Goal: Task Accomplishment & Management: Use online tool/utility

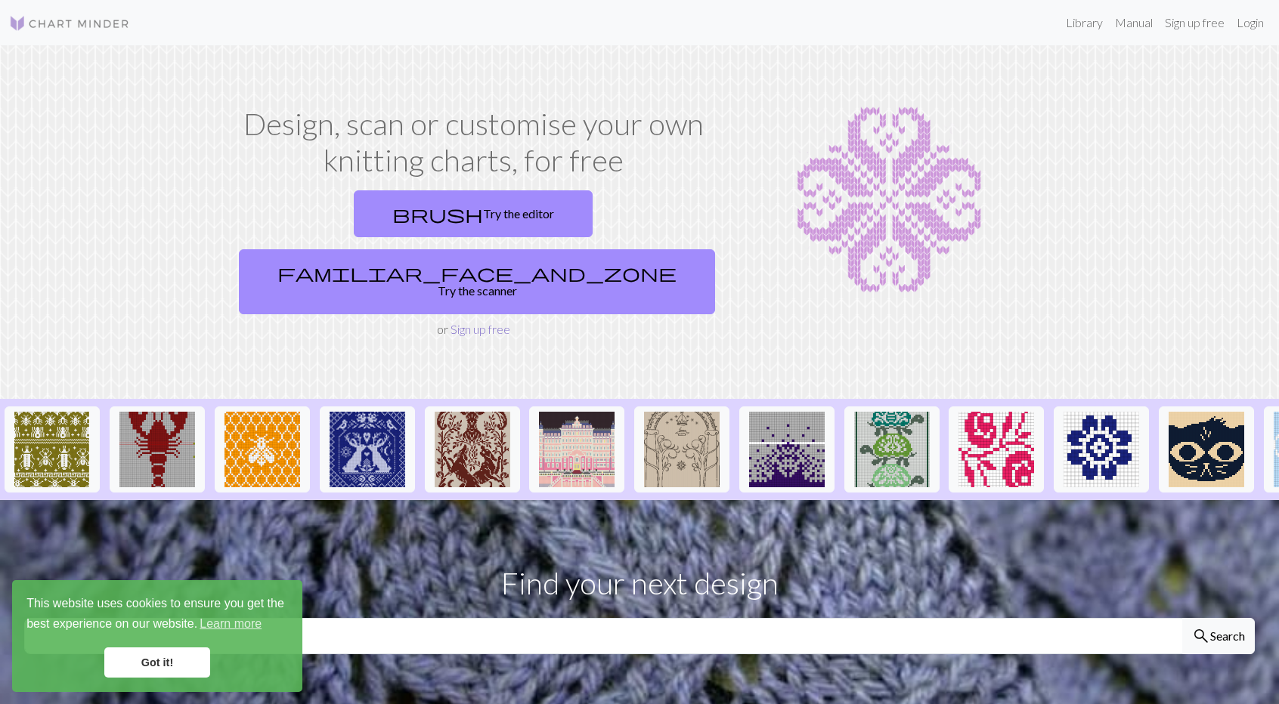
click at [483, 322] on link "Sign up free" at bounding box center [481, 329] width 60 height 14
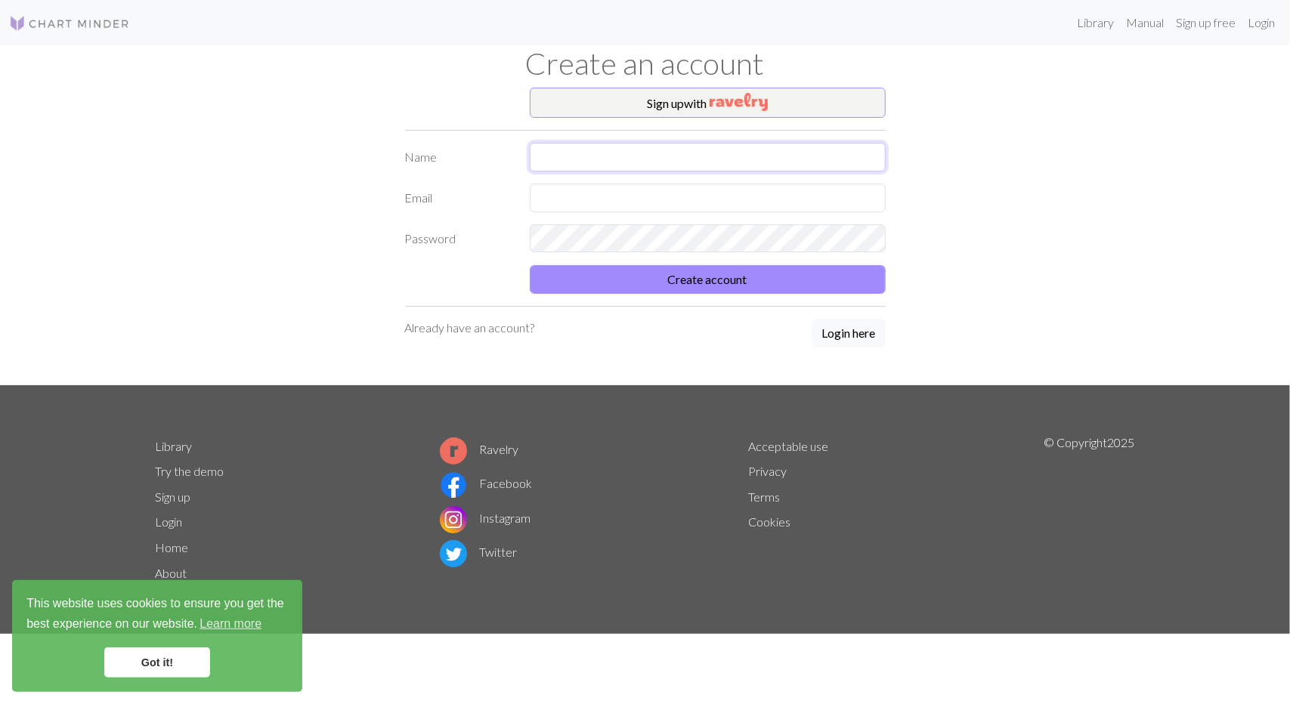
click at [555, 150] on input "text" at bounding box center [708, 157] width 356 height 29
type input "[PERSON_NAME]"
click at [570, 199] on input "text" at bounding box center [708, 198] width 356 height 29
type input "[EMAIL_ADDRESS][DOMAIN_NAME]"
click at [722, 270] on button "Create account" at bounding box center [708, 279] width 356 height 29
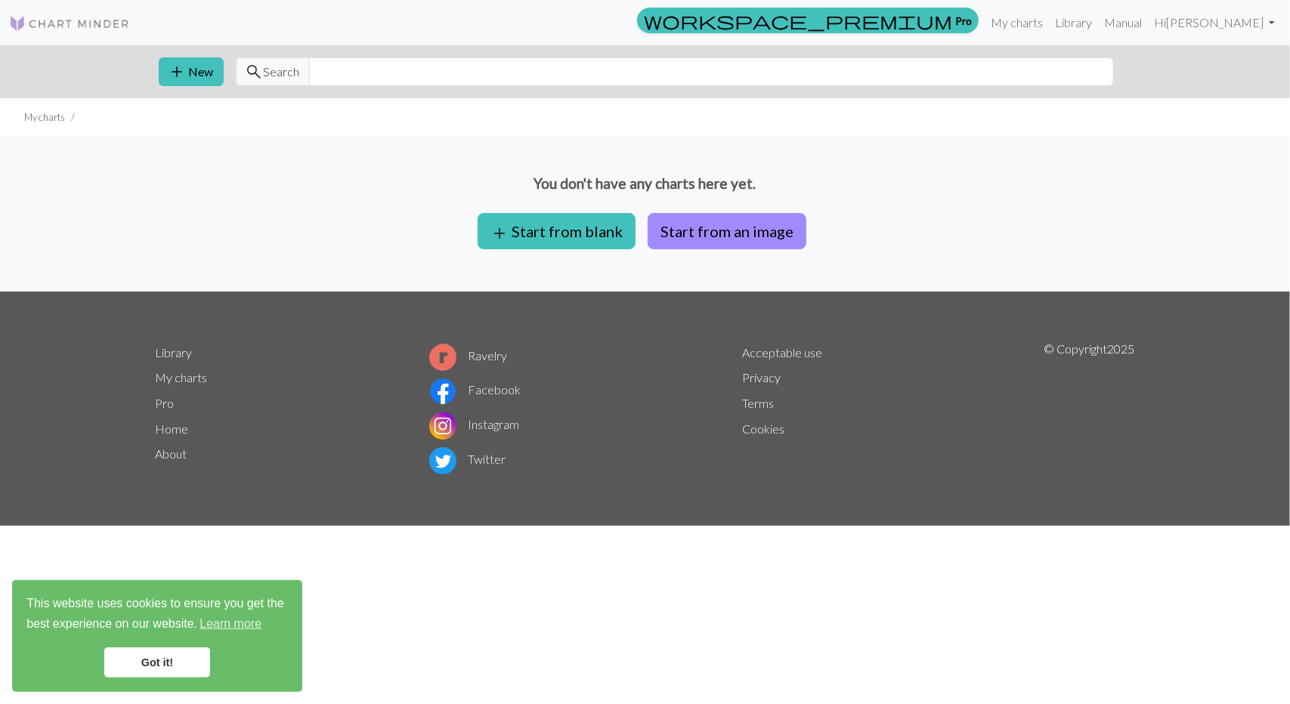
click at [568, 211] on div "You don't have any charts here yet. add Start from blank Start from an image" at bounding box center [645, 214] width 1290 height 155
click at [563, 222] on button "add Start from blank" at bounding box center [557, 231] width 158 height 36
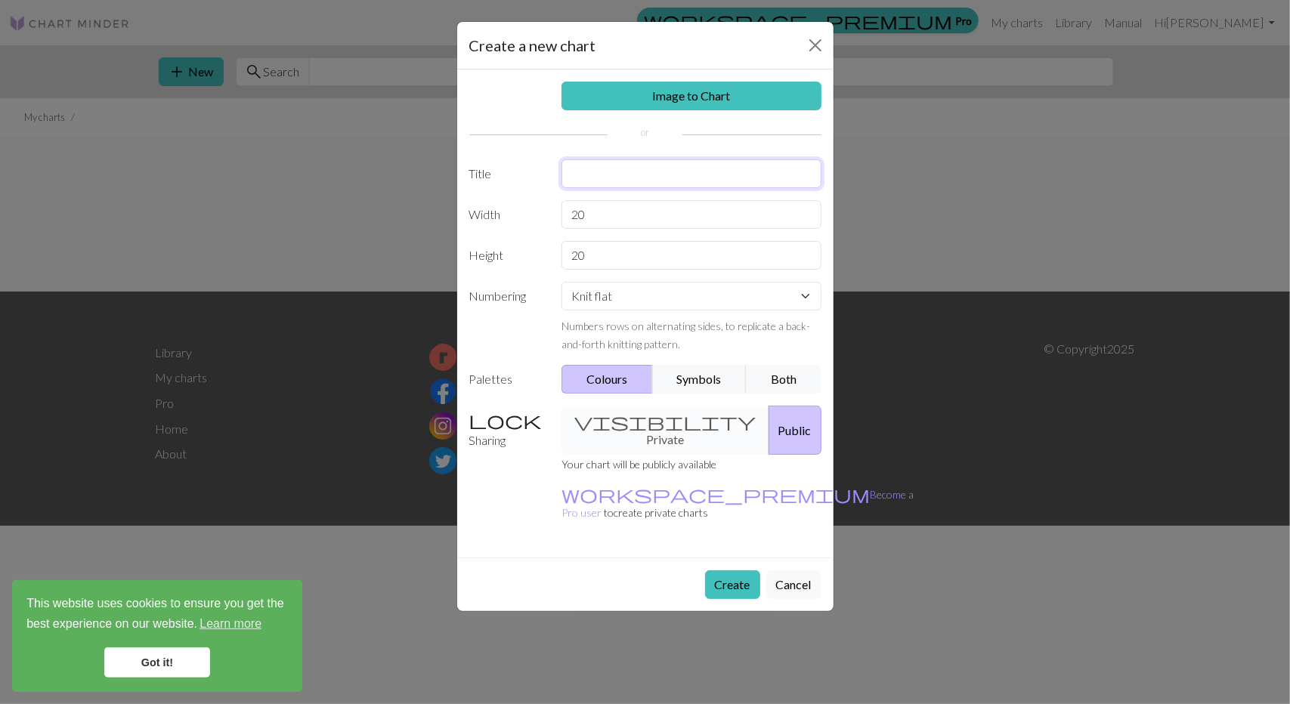
click at [603, 166] on input "text" at bounding box center [692, 173] width 260 height 29
type input "e"
type input "Bead Curtain"
click at [599, 209] on input "20" at bounding box center [692, 214] width 260 height 29
type input "2"
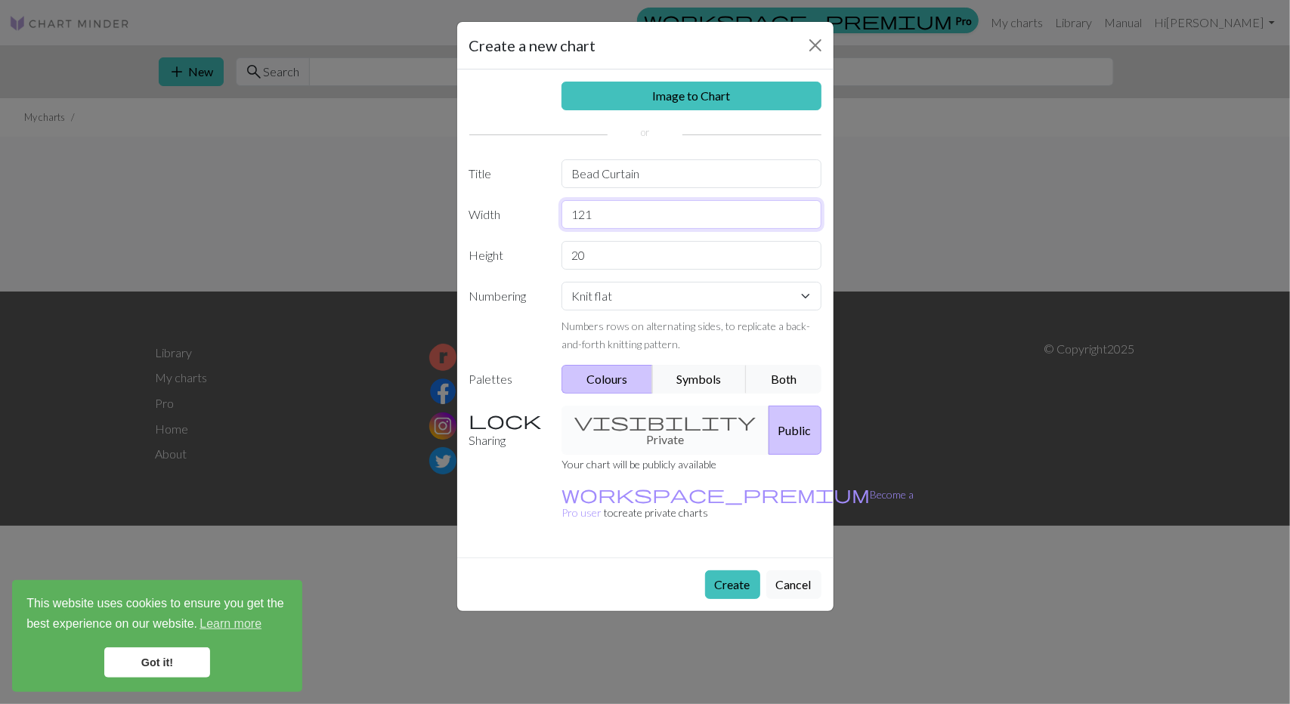
type input "121"
click at [599, 259] on input "20" at bounding box center [692, 255] width 260 height 29
type input "2"
type input "29"
click at [729, 571] on button "Create" at bounding box center [732, 585] width 55 height 29
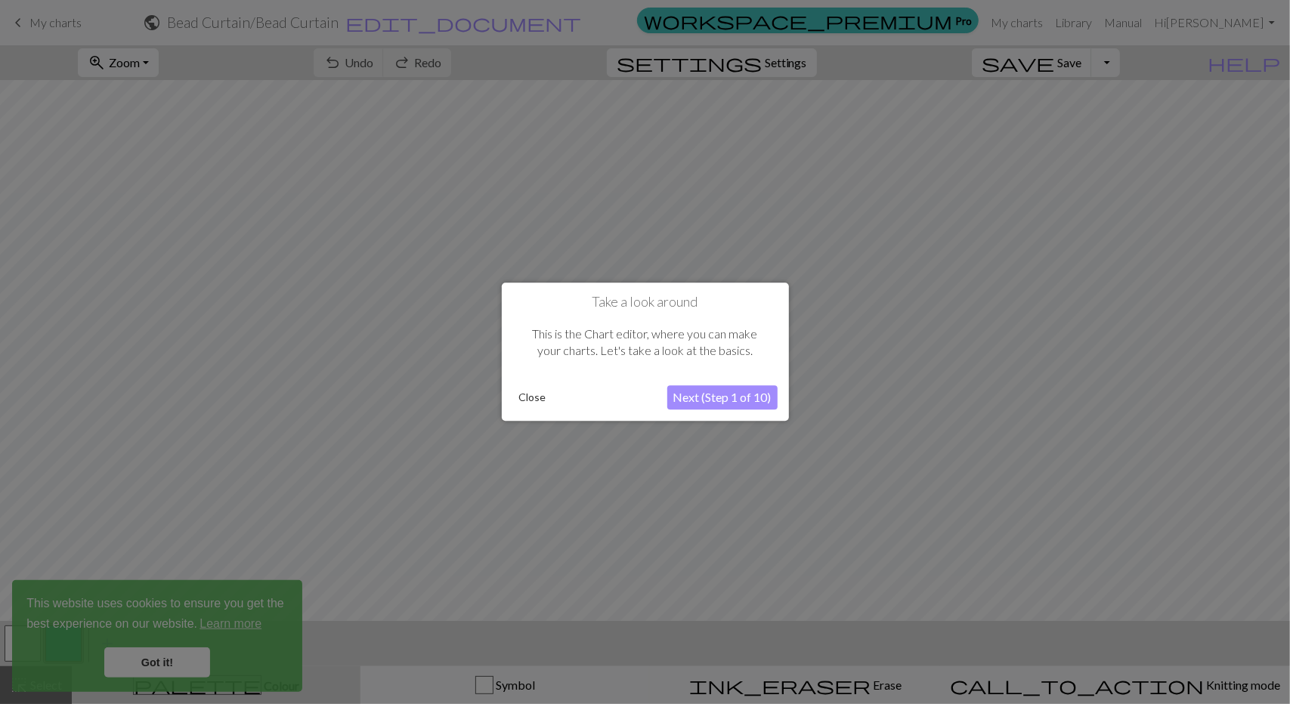
click at [536, 397] on button "Close" at bounding box center [532, 398] width 39 height 23
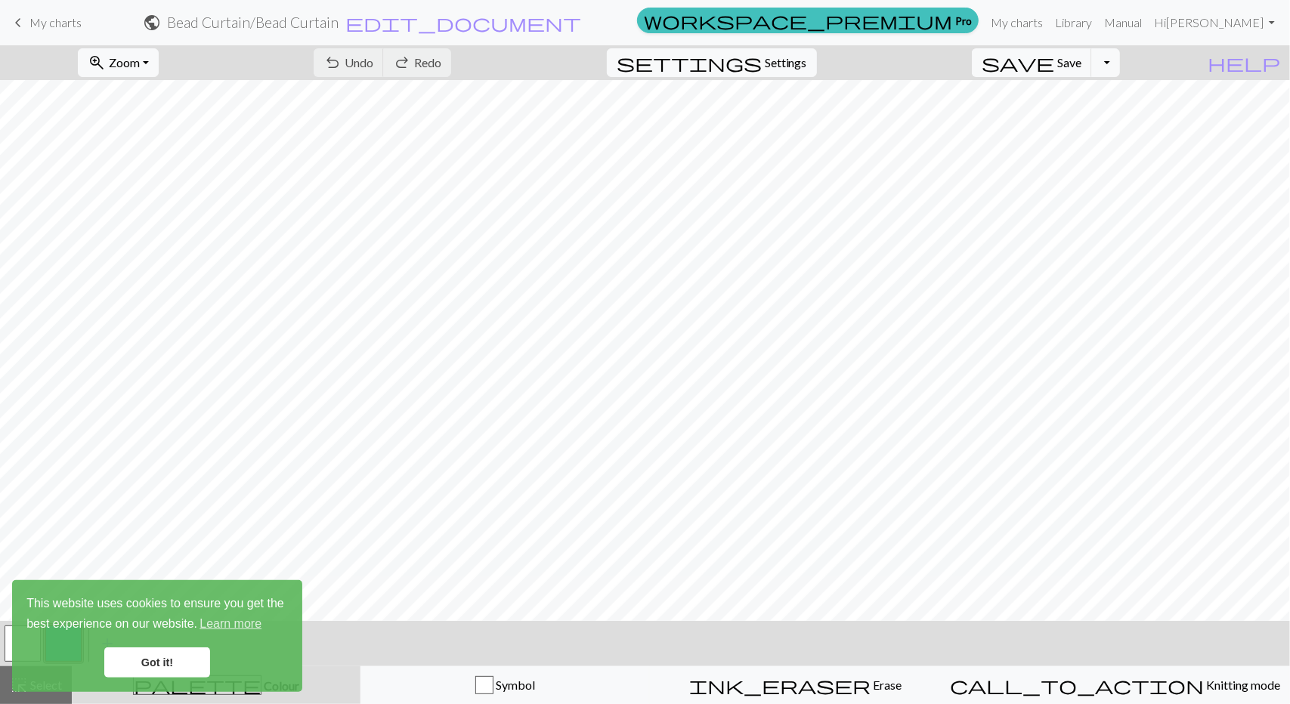
click at [135, 665] on link "Got it!" at bounding box center [157, 663] width 106 height 30
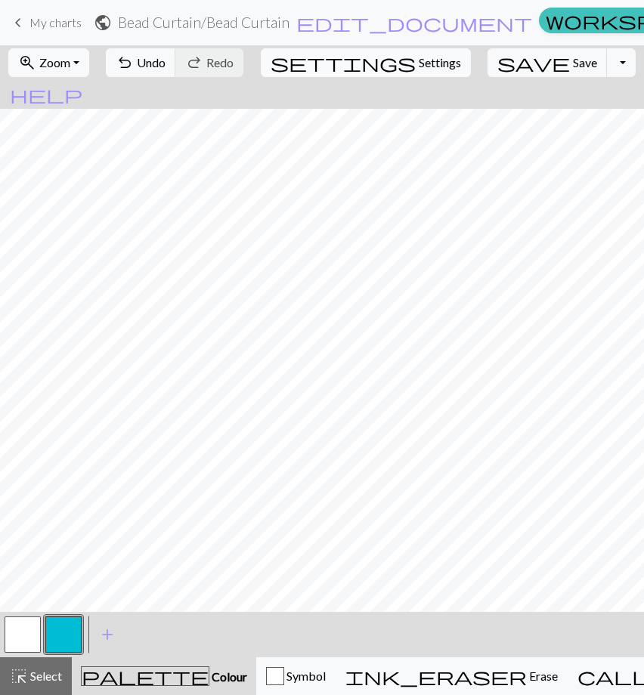
click at [419, 57] on span "Settings" at bounding box center [440, 63] width 42 height 18
select select "aran"
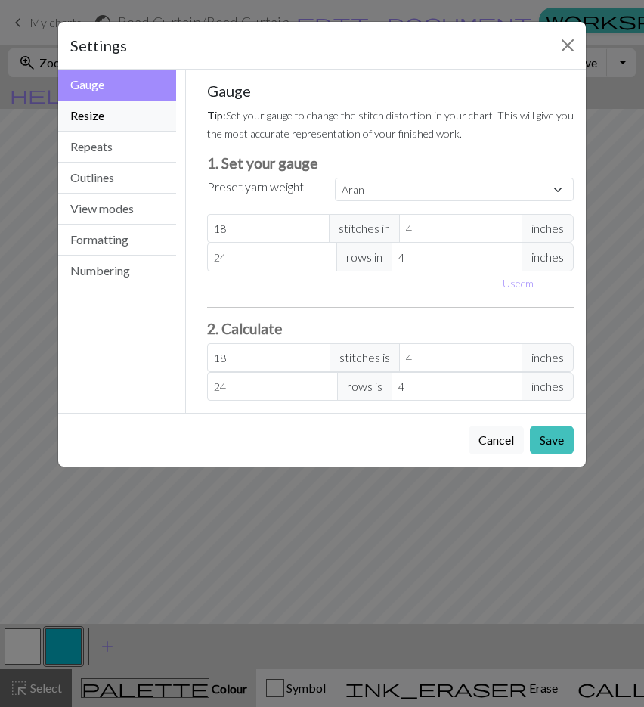
click at [103, 119] on button "Resize" at bounding box center [117, 116] width 118 height 31
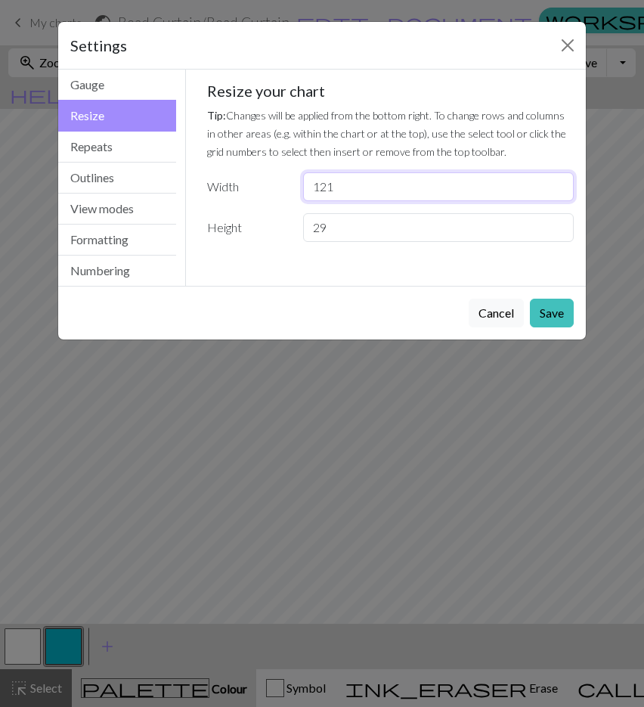
drag, startPoint x: 342, startPoint y: 186, endPoint x: 279, endPoint y: 190, distance: 63.6
click at [279, 190] on div "Width 121" at bounding box center [390, 186] width 385 height 29
drag, startPoint x: 340, startPoint y: 229, endPoint x: 289, endPoint y: 230, distance: 50.6
click at [289, 230] on div "Height 29" at bounding box center [390, 227] width 385 height 29
type input "45"
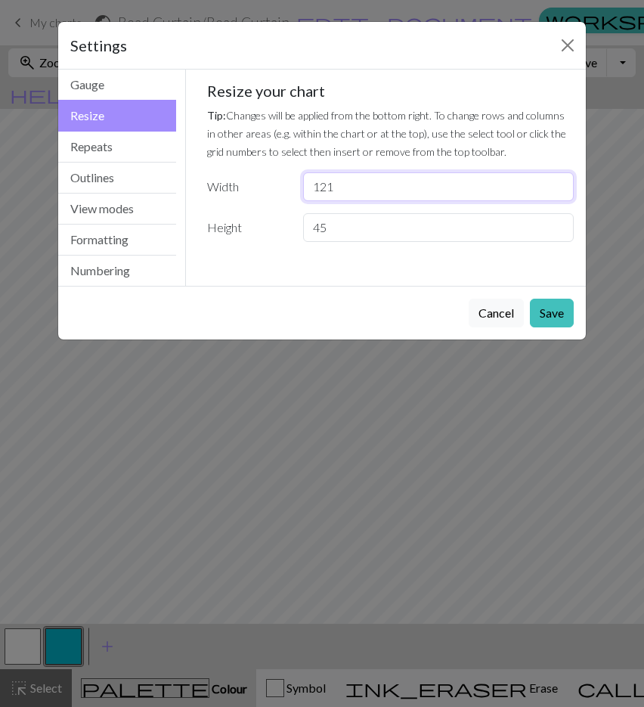
drag, startPoint x: 343, startPoint y: 185, endPoint x: 301, endPoint y: 186, distance: 42.3
click at [301, 186] on div "121" at bounding box center [438, 186] width 289 height 29
type input "107"
click at [555, 305] on button "Save" at bounding box center [552, 313] width 44 height 29
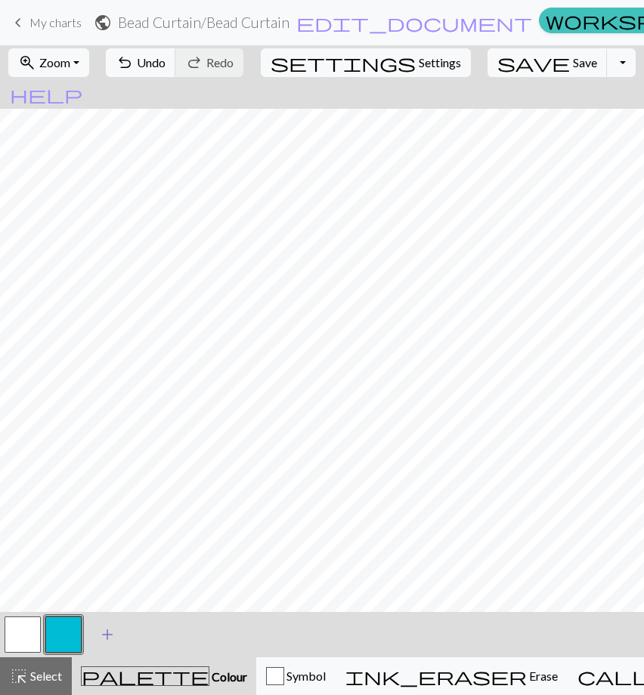
click at [111, 635] on span "add" at bounding box center [107, 634] width 18 height 21
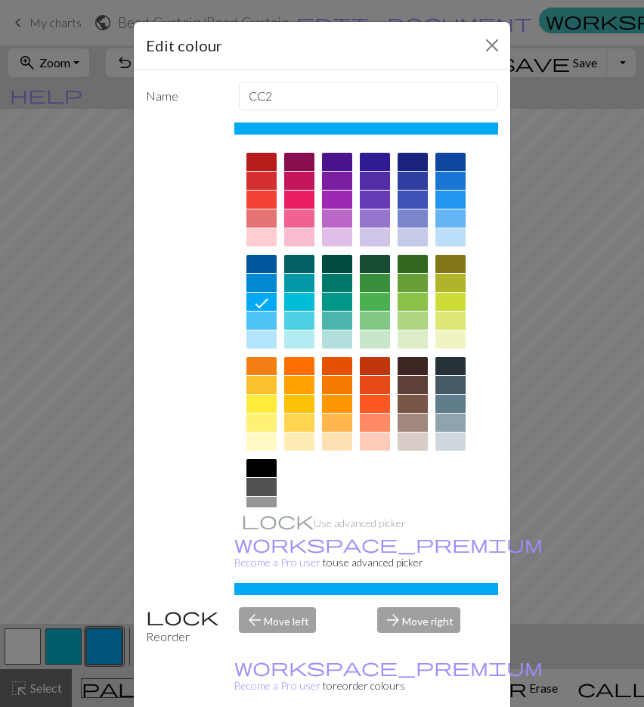
click at [368, 263] on div at bounding box center [375, 264] width 30 height 18
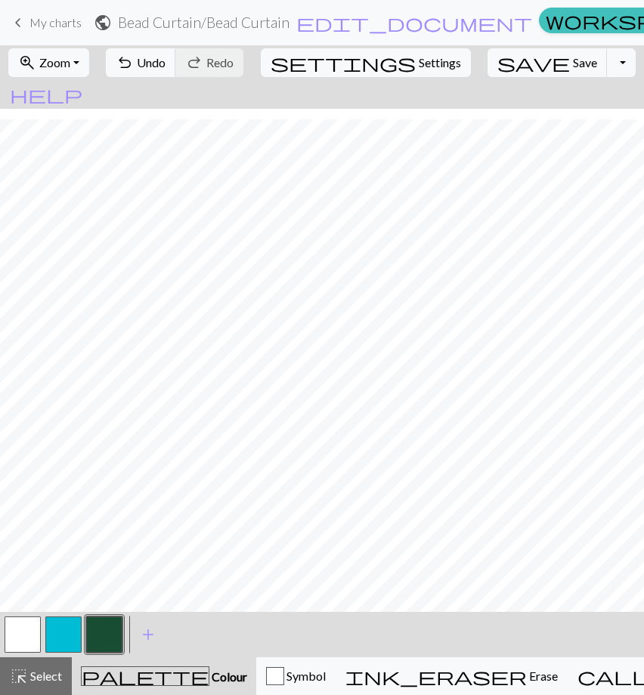
scroll to position [44, 0]
click at [21, 645] on button "button" at bounding box center [23, 635] width 36 height 36
click at [26, 631] on button "button" at bounding box center [23, 635] width 36 height 36
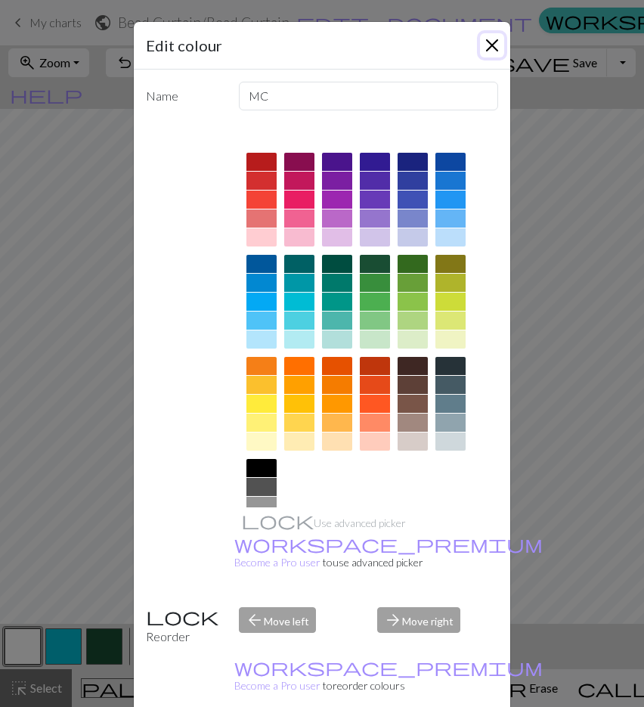
click at [480, 43] on button "Close" at bounding box center [492, 45] width 24 height 24
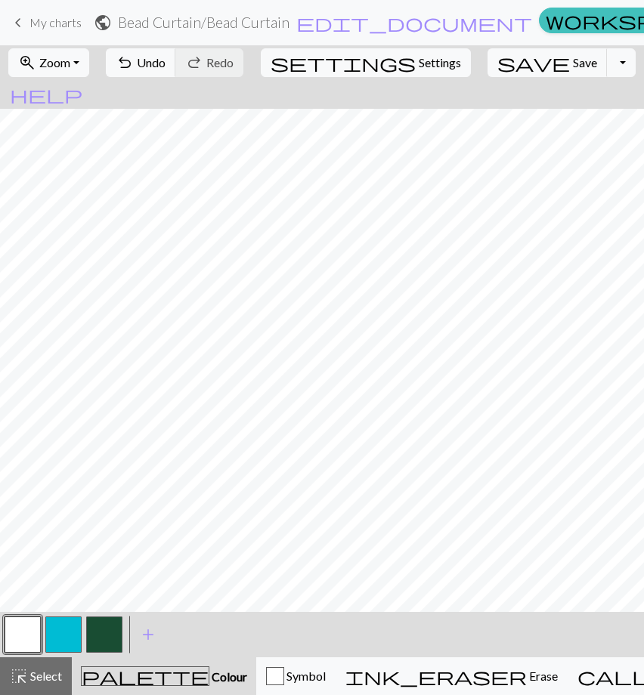
click at [71, 629] on button "button" at bounding box center [63, 635] width 36 height 36
click at [20, 637] on button "button" at bounding box center [23, 635] width 36 height 36
click at [97, 652] on button "button" at bounding box center [104, 635] width 36 height 36
click at [16, 649] on button "button" at bounding box center [23, 635] width 36 height 36
click at [116, 639] on button "button" at bounding box center [104, 635] width 36 height 36
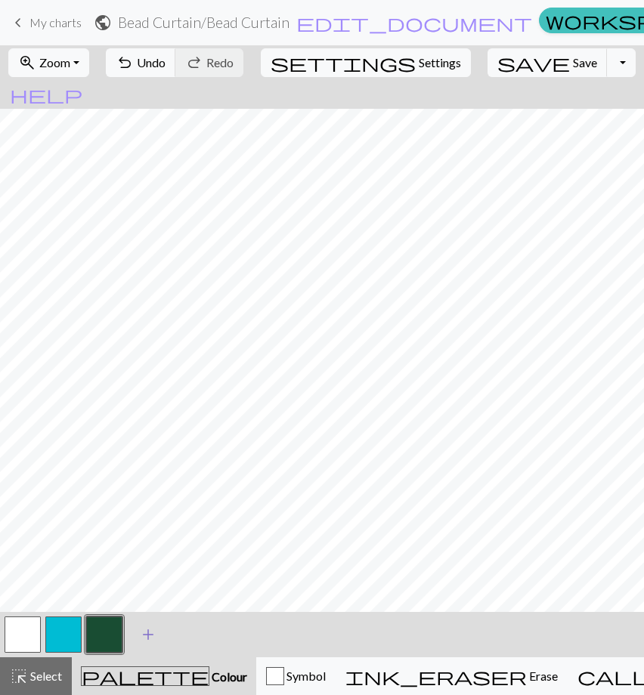
click at [151, 637] on span "add" at bounding box center [148, 634] width 18 height 21
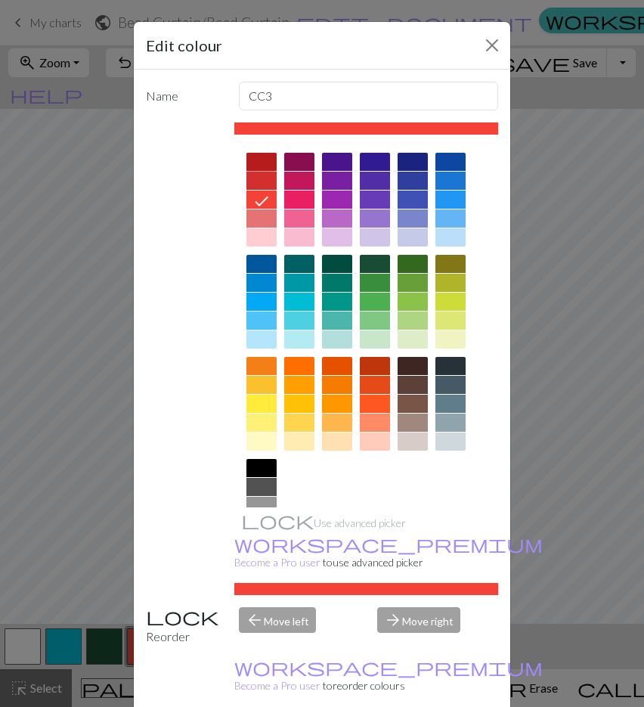
click at [259, 166] on div at bounding box center [261, 162] width 30 height 18
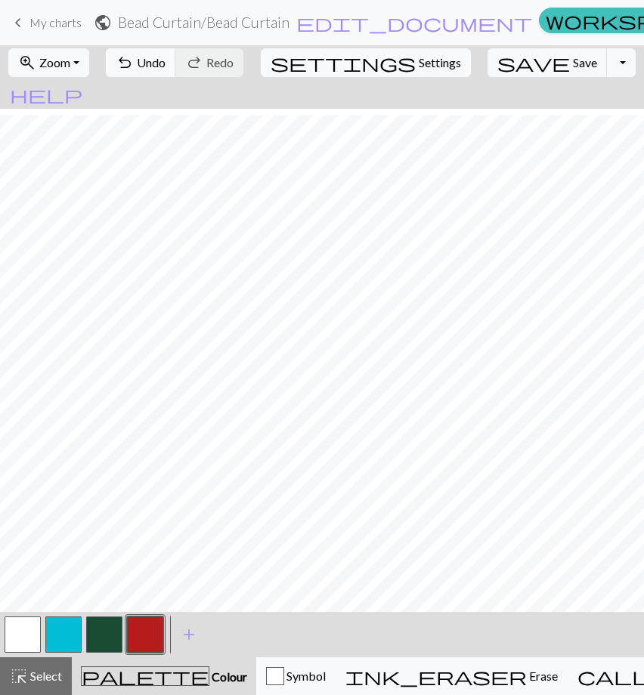
scroll to position [205, 0]
click at [31, 632] on button "button" at bounding box center [23, 635] width 36 height 36
click at [143, 629] on button "button" at bounding box center [145, 635] width 36 height 36
click at [23, 639] on button "button" at bounding box center [23, 635] width 36 height 36
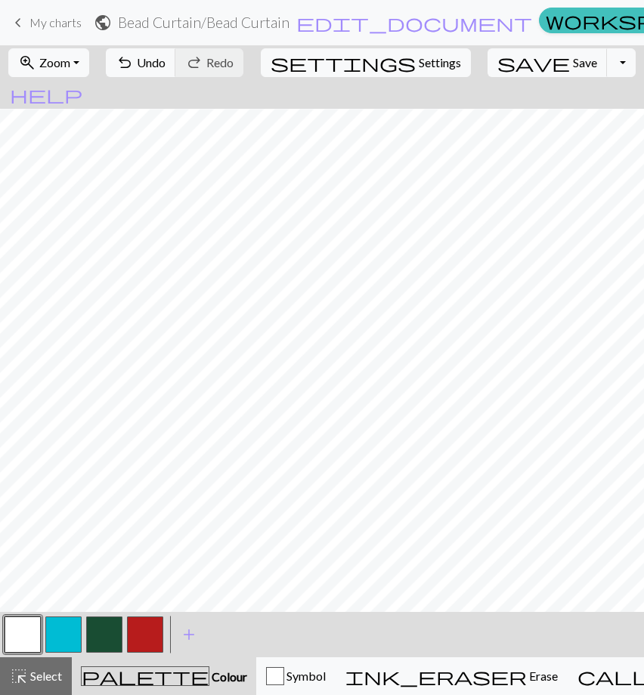
click at [142, 633] on button "button" at bounding box center [145, 635] width 36 height 36
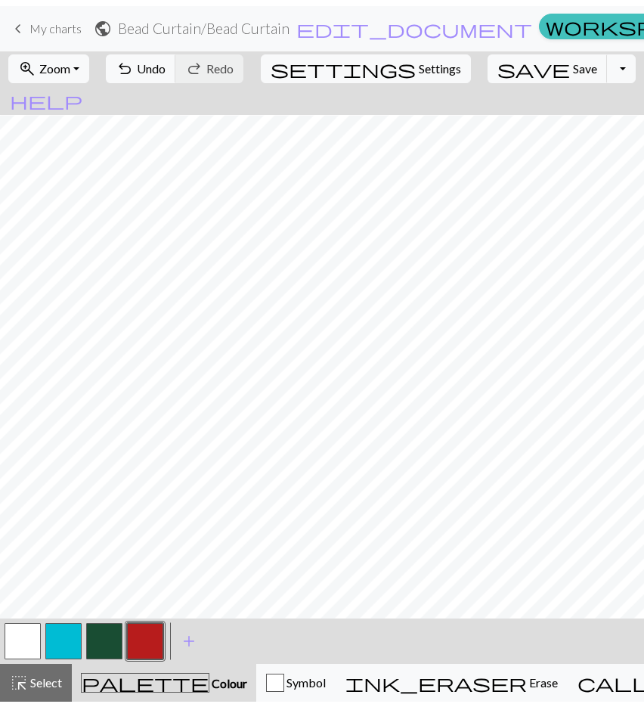
scroll to position [227, 26]
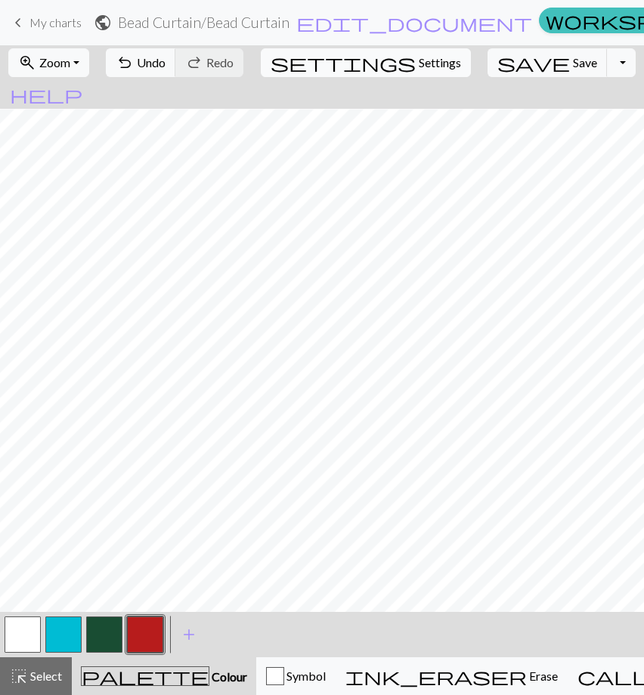
click at [361, 63] on span "settings" at bounding box center [343, 62] width 145 height 21
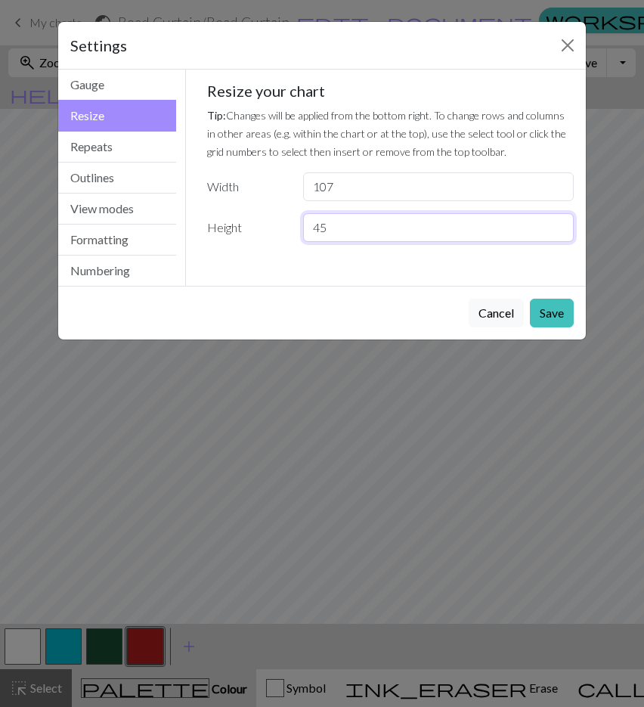
drag, startPoint x: 341, startPoint y: 228, endPoint x: 302, endPoint y: 236, distance: 39.4
click at [303, 236] on input "45" at bounding box center [438, 227] width 271 height 29
type input "50"
click at [546, 308] on button "Save" at bounding box center [552, 313] width 44 height 29
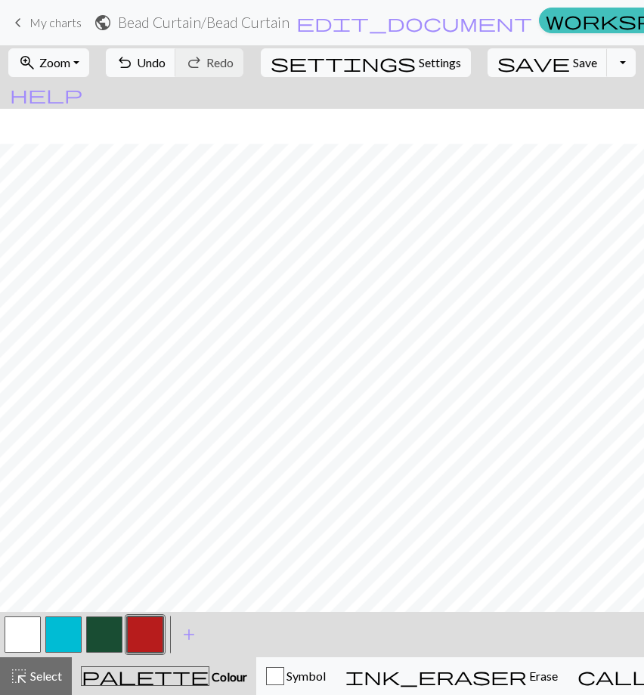
scroll to position [302, 26]
click at [29, 640] on button "button" at bounding box center [23, 635] width 36 height 36
click at [144, 631] on button "button" at bounding box center [145, 635] width 36 height 36
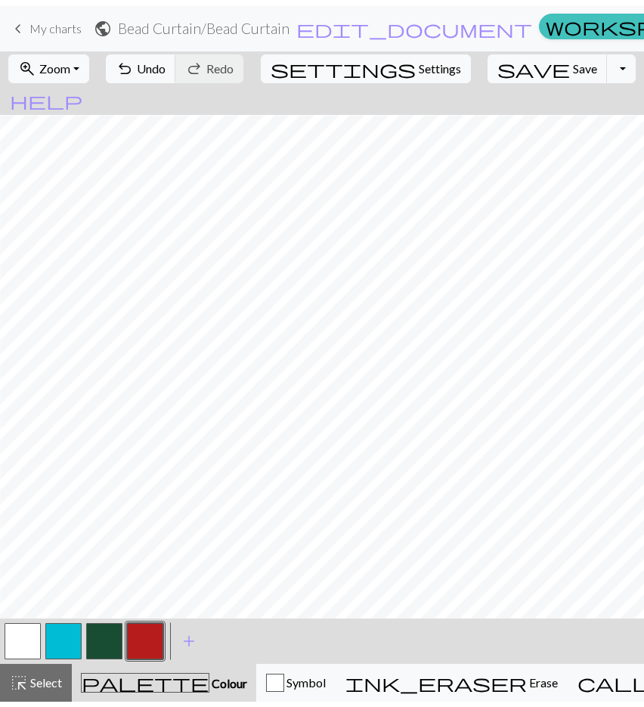
scroll to position [302, 72]
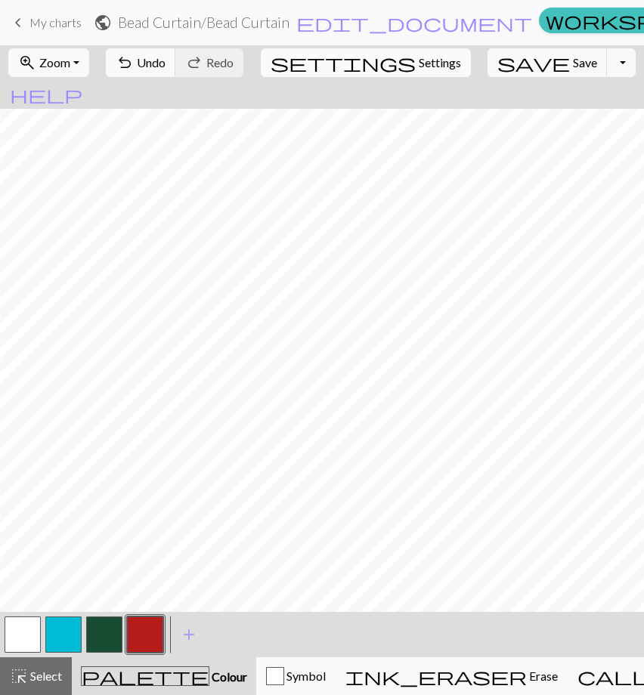
click at [374, 57] on span "settings" at bounding box center [343, 62] width 145 height 21
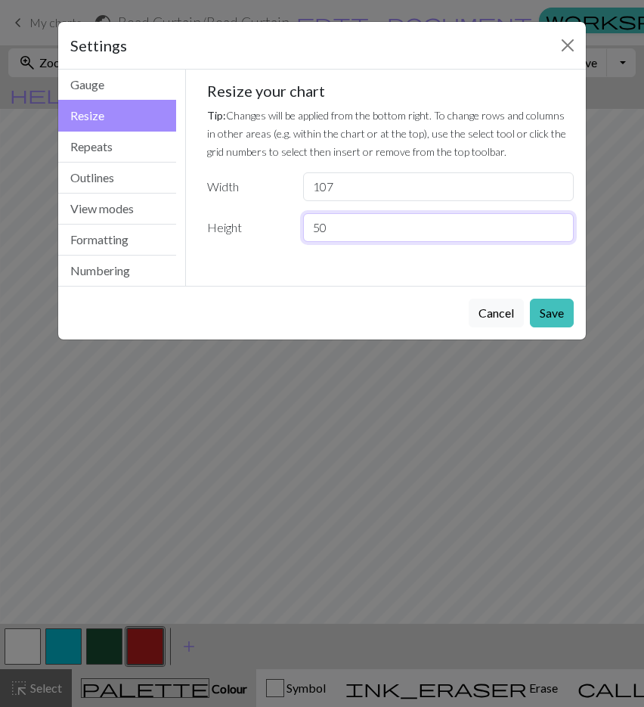
drag, startPoint x: 367, startPoint y: 233, endPoint x: 236, endPoint y: 249, distance: 132.6
click at [236, 249] on div "Gauge Tip: Set your gauge to change the stitch distortion in your chart. This w…" at bounding box center [391, 168] width 392 height 197
type input "53"
click at [562, 305] on button "Save" at bounding box center [552, 313] width 44 height 29
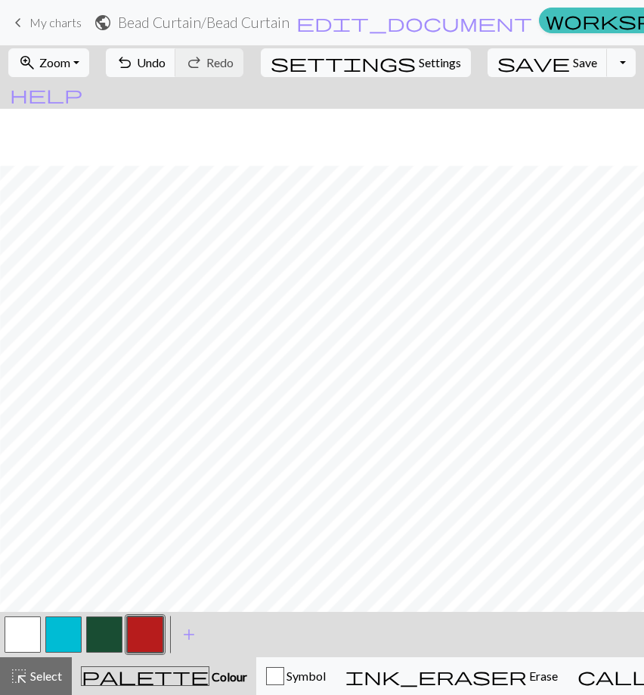
scroll to position [348, 72]
click at [5, 643] on button "button" at bounding box center [23, 635] width 36 height 36
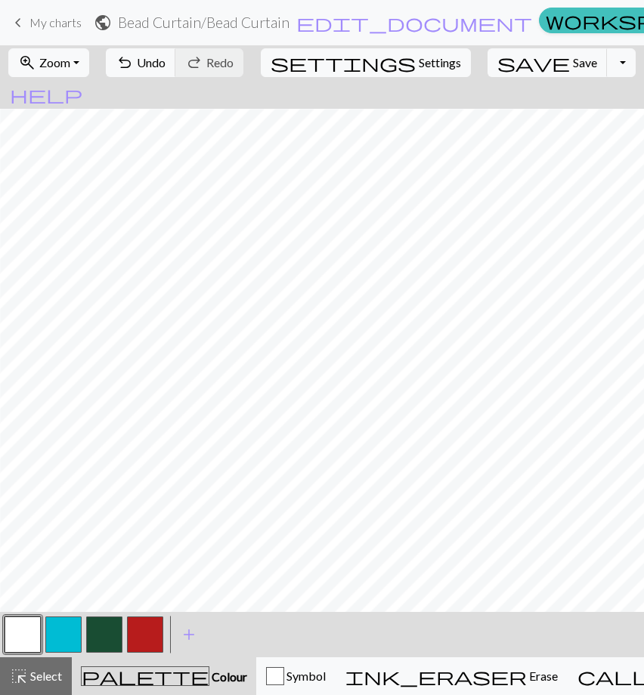
click at [148, 636] on button "button" at bounding box center [145, 635] width 36 height 36
click at [20, 632] on button "button" at bounding box center [23, 635] width 36 height 36
click at [150, 630] on button "button" at bounding box center [145, 635] width 36 height 36
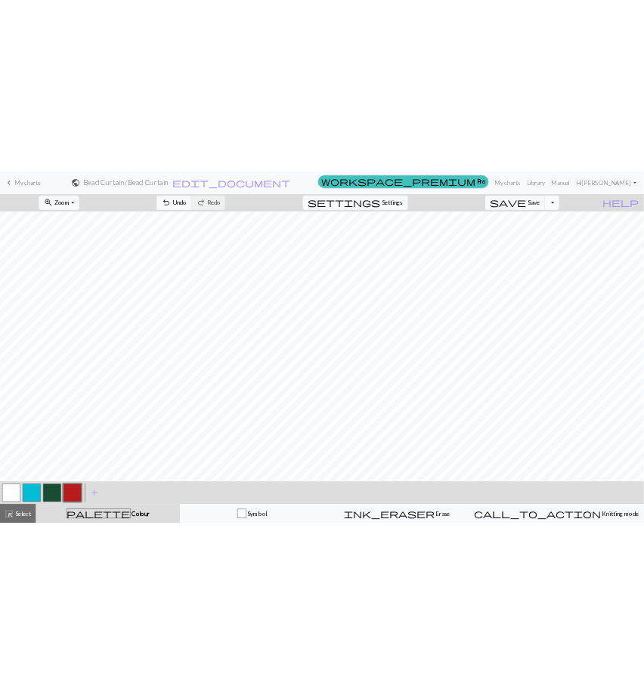
scroll to position [57, 0]
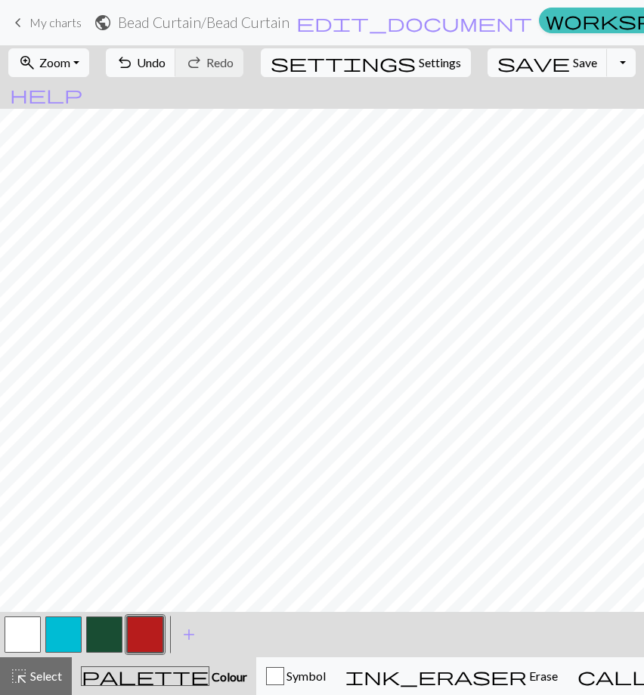
click at [93, 637] on button "button" at bounding box center [104, 635] width 36 height 36
click at [29, 633] on button "button" at bounding box center [23, 635] width 36 height 36
click at [138, 631] on button "button" at bounding box center [145, 635] width 36 height 36
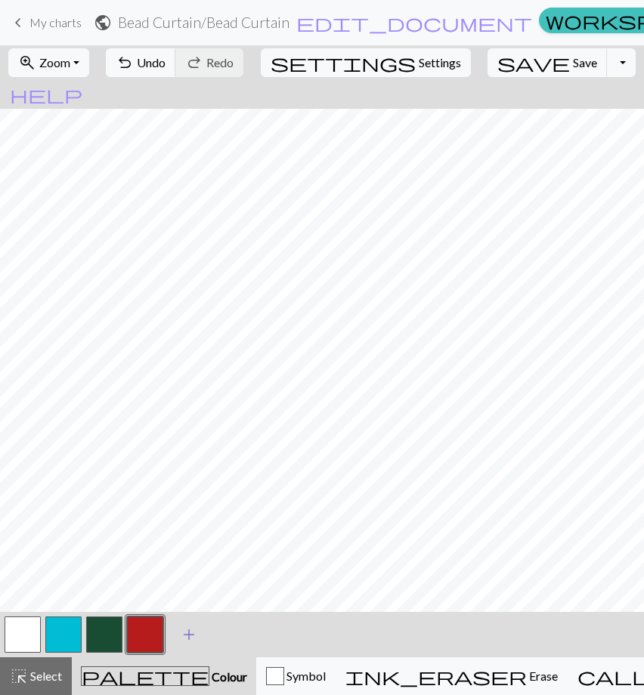
click at [185, 638] on span "add" at bounding box center [189, 634] width 18 height 21
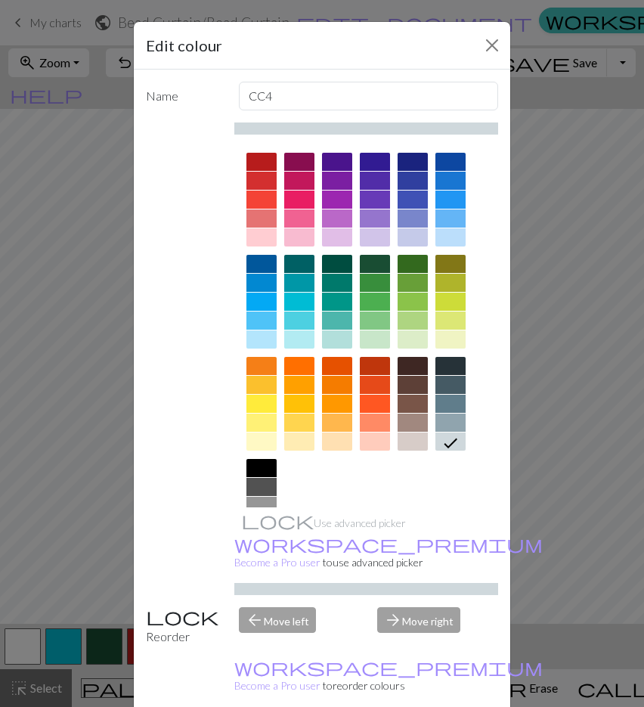
click at [117, 661] on div "Edit colour Name CC4 Use advanced picker workspace_premium Become a Pro user to…" at bounding box center [322, 353] width 644 height 707
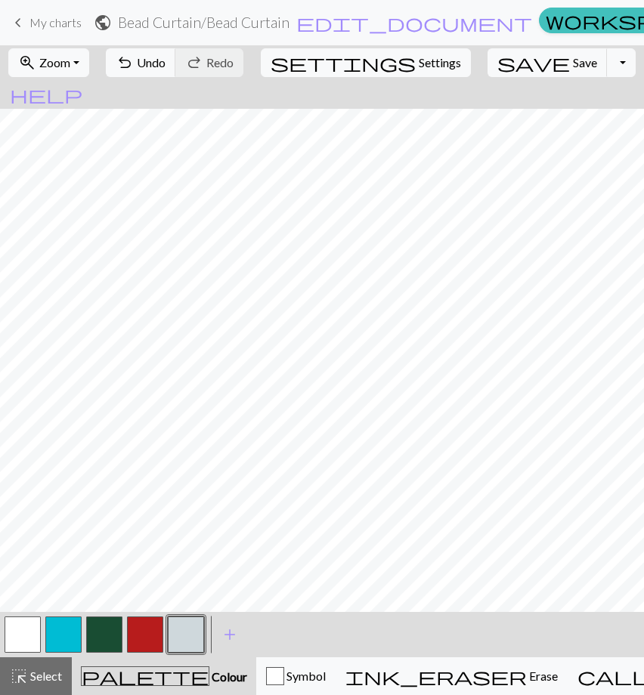
click at [148, 628] on button "button" at bounding box center [145, 635] width 36 height 36
click at [142, 636] on button "button" at bounding box center [145, 635] width 36 height 36
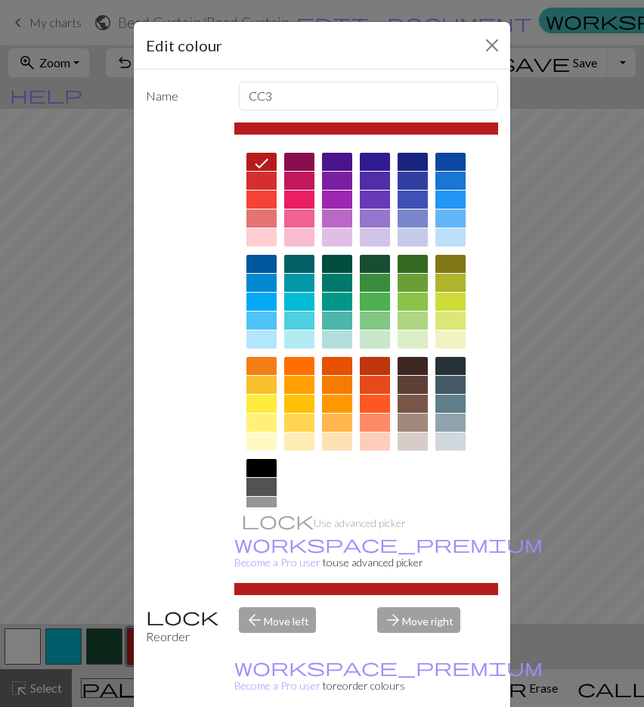
click at [367, 313] on div at bounding box center [375, 320] width 30 height 18
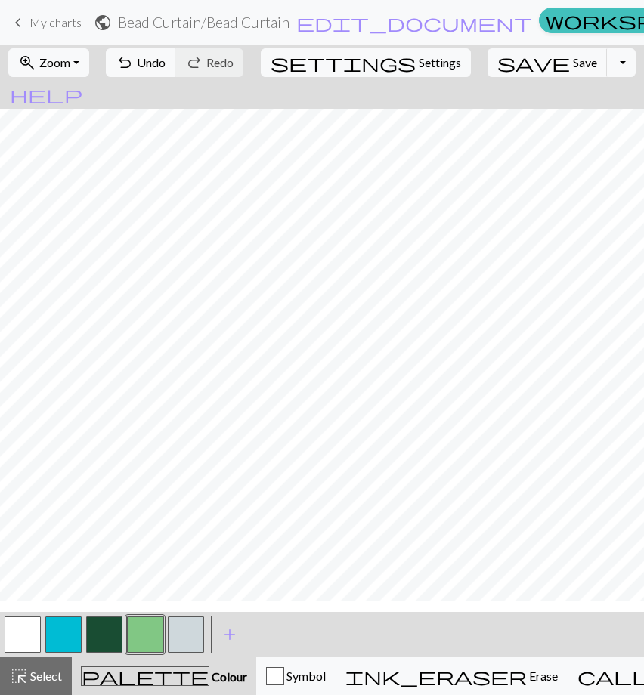
scroll to position [0, 14]
click at [63, 634] on button "button" at bounding box center [63, 635] width 36 height 36
click at [95, 631] on button "button" at bounding box center [104, 635] width 36 height 36
click at [160, 635] on button "button" at bounding box center [145, 635] width 36 height 36
click at [62, 637] on button "button" at bounding box center [63, 635] width 36 height 36
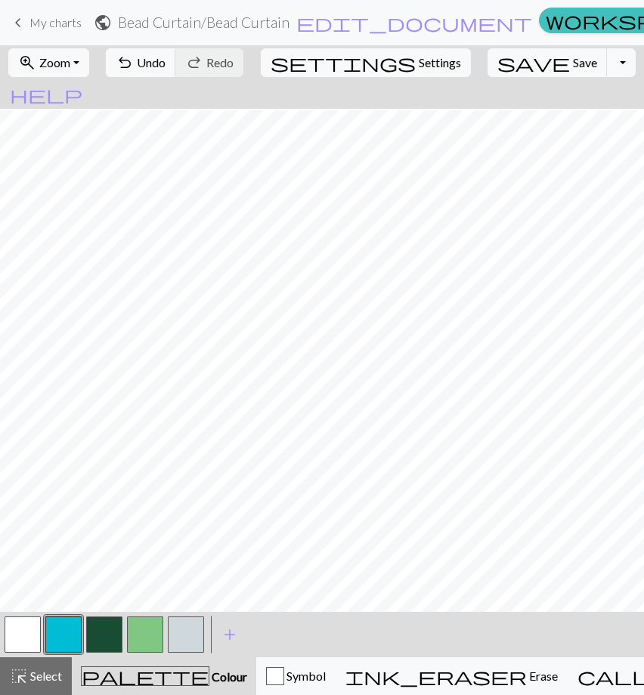
scroll to position [94, 14]
click at [145, 638] on button "button" at bounding box center [145, 635] width 36 height 36
click at [74, 633] on button "button" at bounding box center [63, 635] width 36 height 36
click at [110, 645] on button "button" at bounding box center [104, 635] width 36 height 36
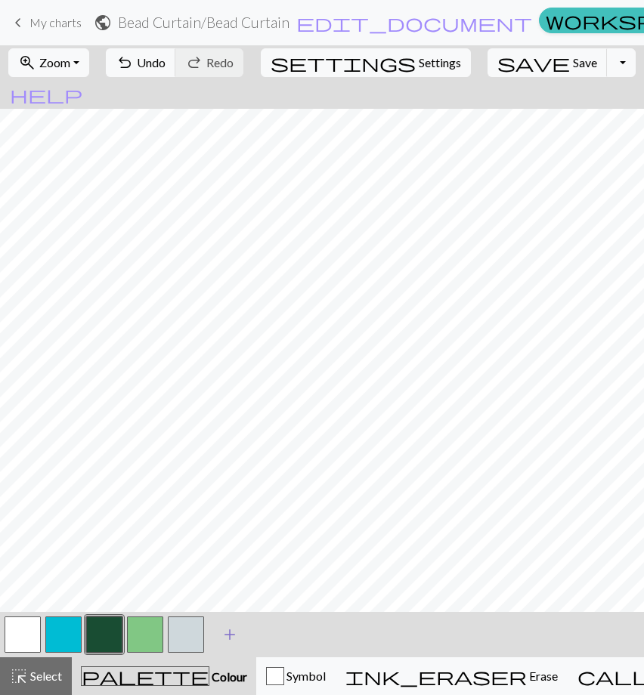
click at [230, 637] on span "add" at bounding box center [230, 634] width 18 height 21
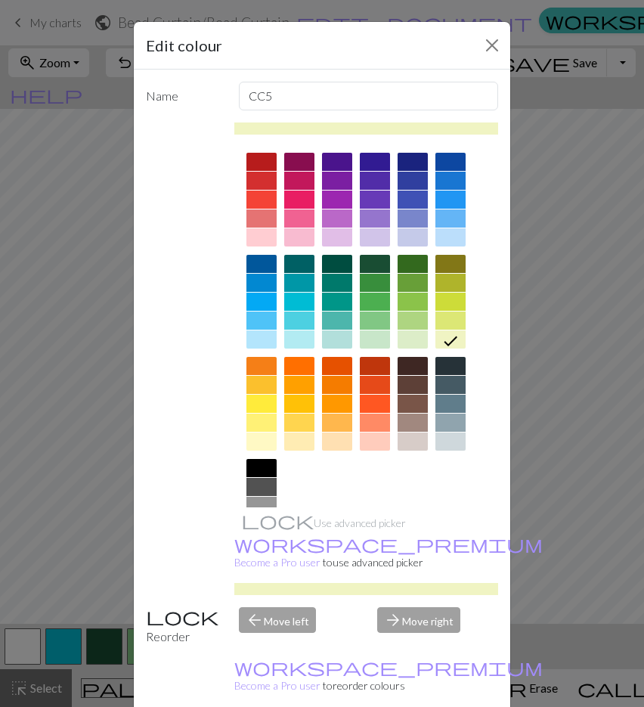
click at [438, 299] on div at bounding box center [450, 302] width 30 height 18
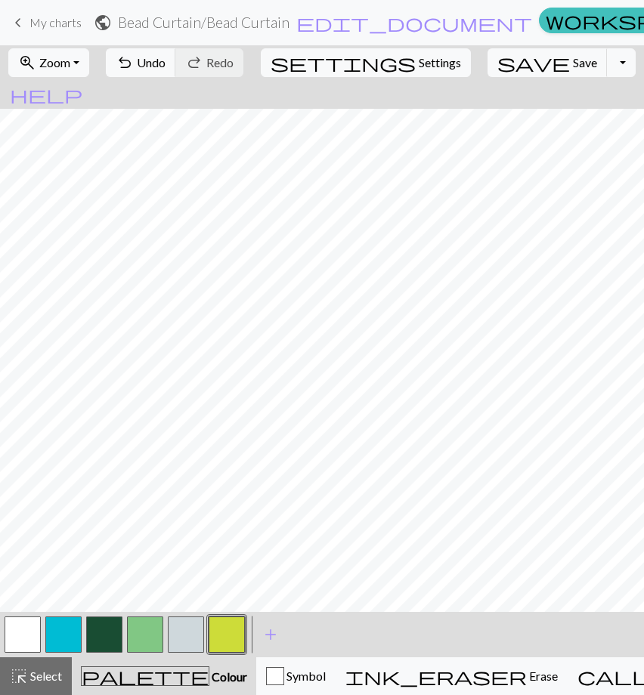
click at [109, 636] on button "button" at bounding box center [104, 635] width 36 height 36
click at [48, 625] on button "button" at bounding box center [63, 635] width 36 height 36
click at [234, 630] on button "button" at bounding box center [227, 635] width 36 height 36
click at [125, 639] on div at bounding box center [145, 635] width 41 height 41
click at [144, 637] on button "button" at bounding box center [145, 635] width 36 height 36
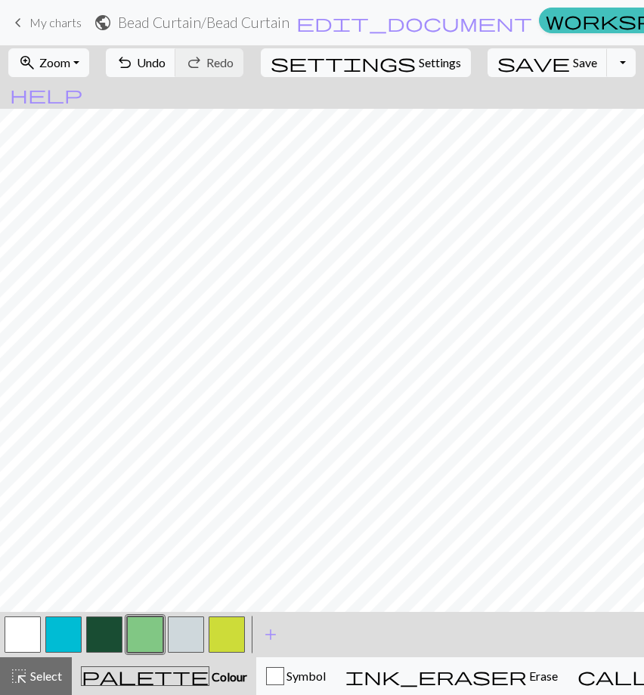
drag, startPoint x: 148, startPoint y: 616, endPoint x: 230, endPoint y: 636, distance: 84.1
click at [230, 635] on button "button" at bounding box center [227, 635] width 36 height 36
click at [110, 642] on button "button" at bounding box center [104, 635] width 36 height 36
click at [236, 639] on button "button" at bounding box center [227, 635] width 36 height 36
click at [147, 652] on button "button" at bounding box center [145, 635] width 36 height 36
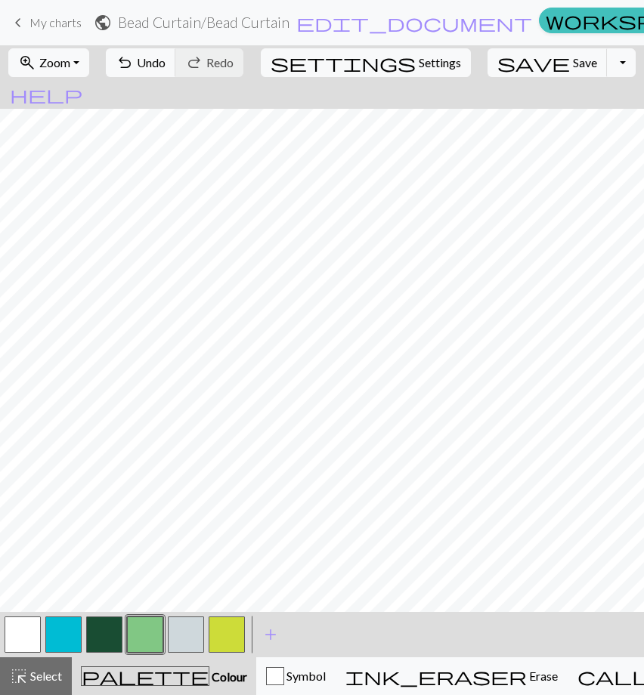
click at [236, 641] on button "button" at bounding box center [227, 635] width 36 height 36
click at [139, 643] on button "button" at bounding box center [145, 635] width 36 height 36
click at [103, 646] on button "button" at bounding box center [104, 635] width 36 height 36
click at [228, 644] on button "button" at bounding box center [227, 635] width 36 height 36
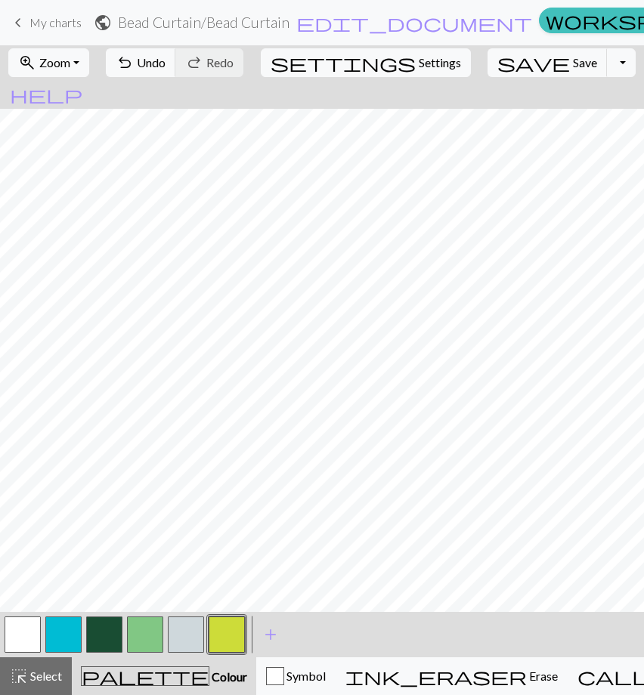
click at [98, 637] on button "button" at bounding box center [104, 635] width 36 height 36
click at [150, 637] on button "button" at bounding box center [145, 635] width 36 height 36
click at [94, 638] on button "button" at bounding box center [104, 635] width 36 height 36
click at [234, 636] on button "button" at bounding box center [227, 635] width 36 height 36
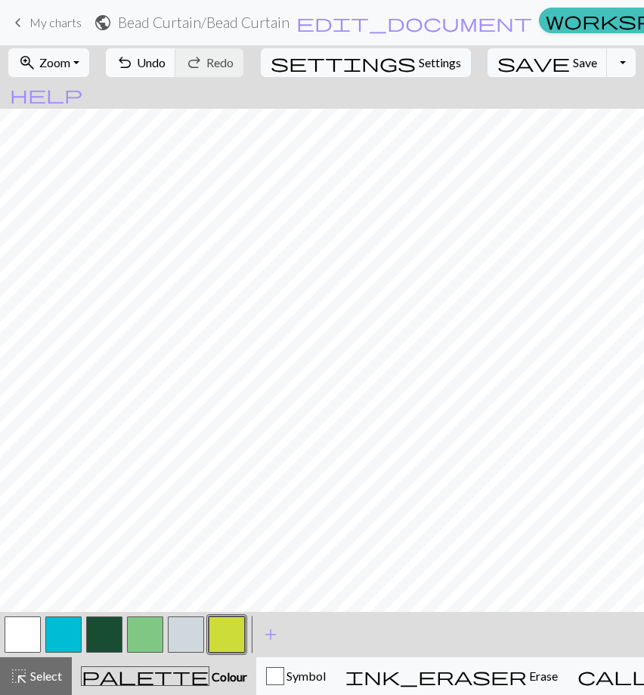
click at [117, 625] on button "button" at bounding box center [104, 635] width 36 height 36
click at [234, 627] on button "button" at bounding box center [227, 635] width 36 height 36
click at [127, 663] on button "palette Colour Colour" at bounding box center [164, 677] width 184 height 38
click at [137, 642] on button "button" at bounding box center [145, 635] width 36 height 36
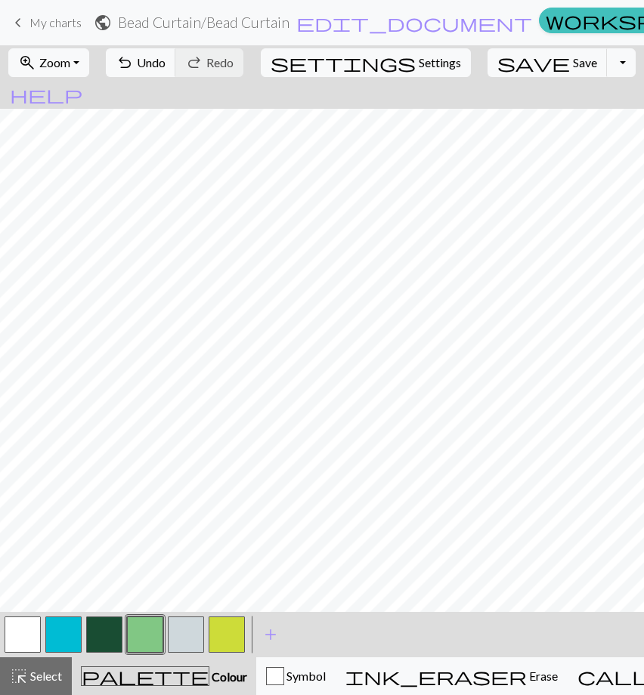
click at [221, 646] on button "button" at bounding box center [227, 635] width 36 height 36
click at [100, 630] on button "button" at bounding box center [104, 635] width 36 height 36
click at [228, 639] on button "button" at bounding box center [227, 635] width 36 height 36
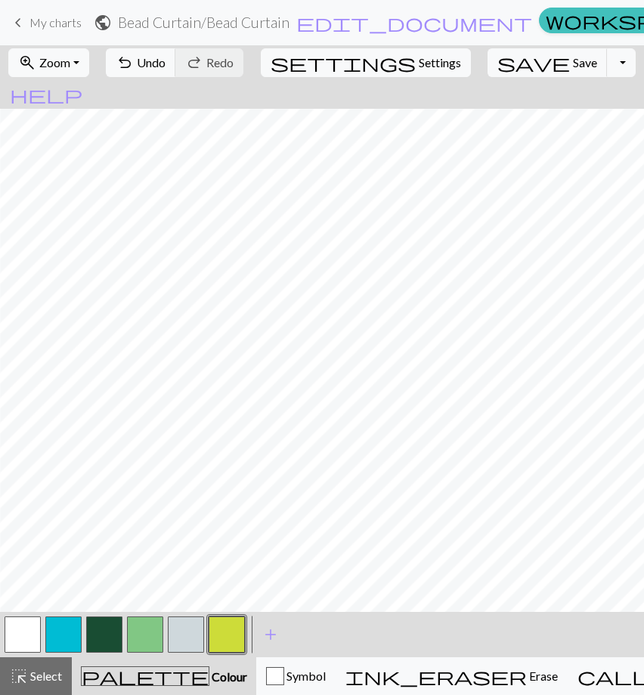
scroll to position [218, 91]
click at [148, 648] on button "button" at bounding box center [145, 635] width 36 height 36
click at [112, 633] on button "button" at bounding box center [104, 635] width 36 height 36
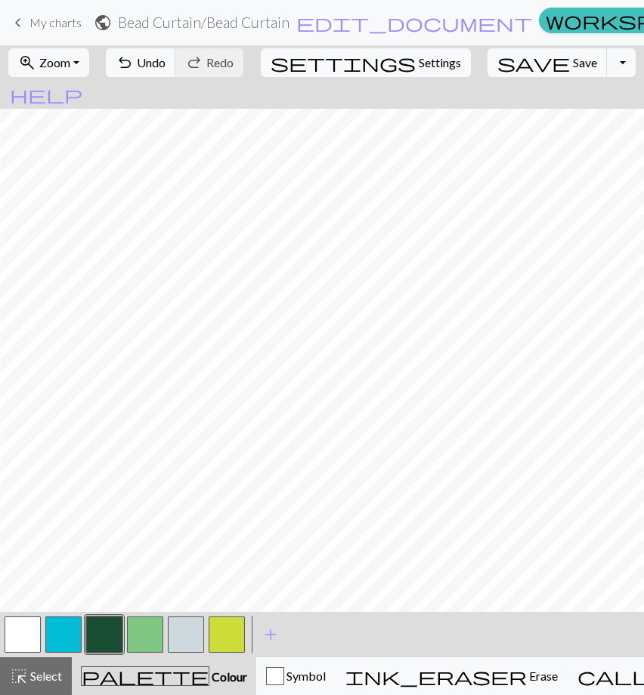
click at [222, 639] on button "button" at bounding box center [227, 635] width 36 height 36
click at [110, 641] on button "button" at bounding box center [104, 635] width 36 height 36
click at [106, 642] on button "button" at bounding box center [104, 635] width 36 height 36
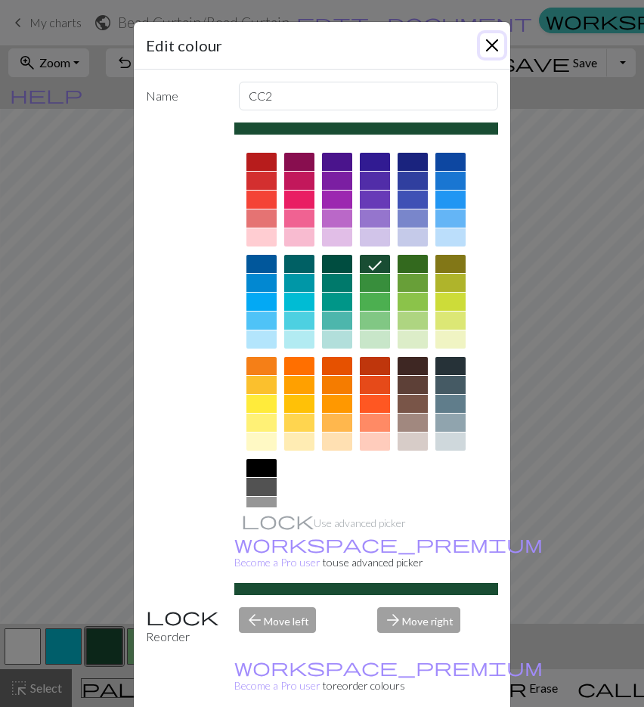
click at [488, 48] on button "Close" at bounding box center [492, 45] width 24 height 24
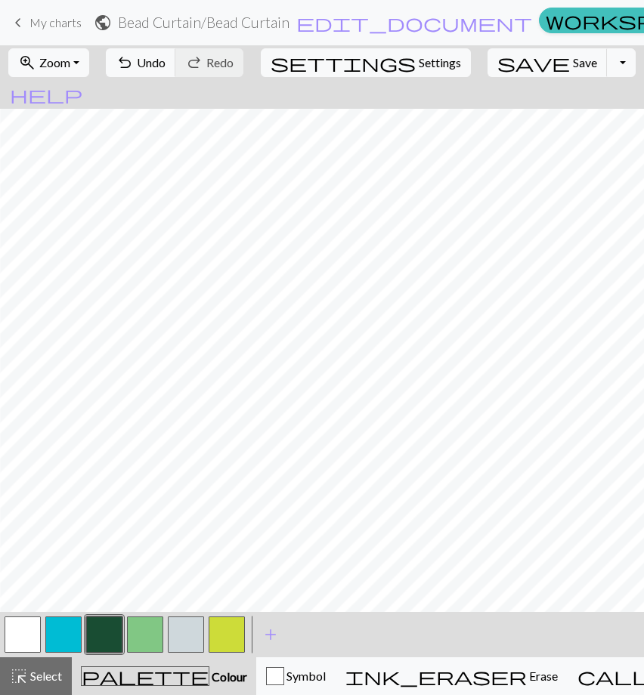
click at [147, 636] on button "button" at bounding box center [145, 635] width 36 height 36
click at [607, 69] on button "Toggle Dropdown" at bounding box center [621, 62] width 29 height 29
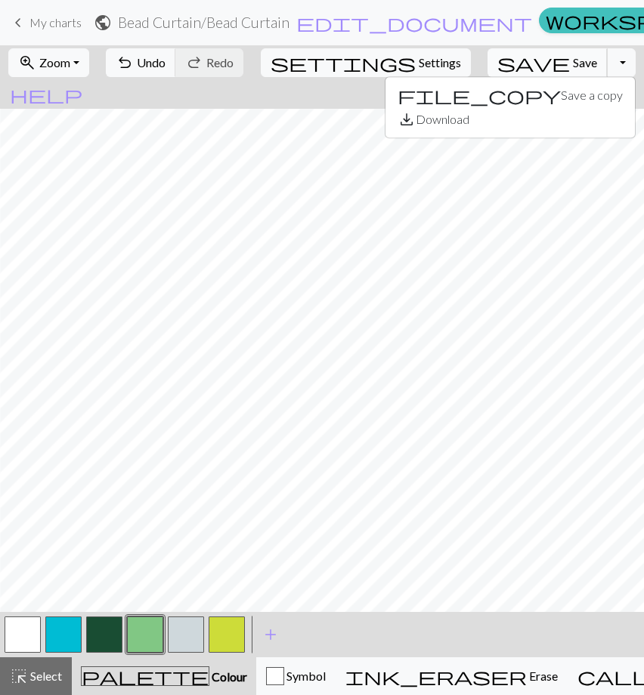
click at [573, 68] on span "Save" at bounding box center [585, 62] width 24 height 14
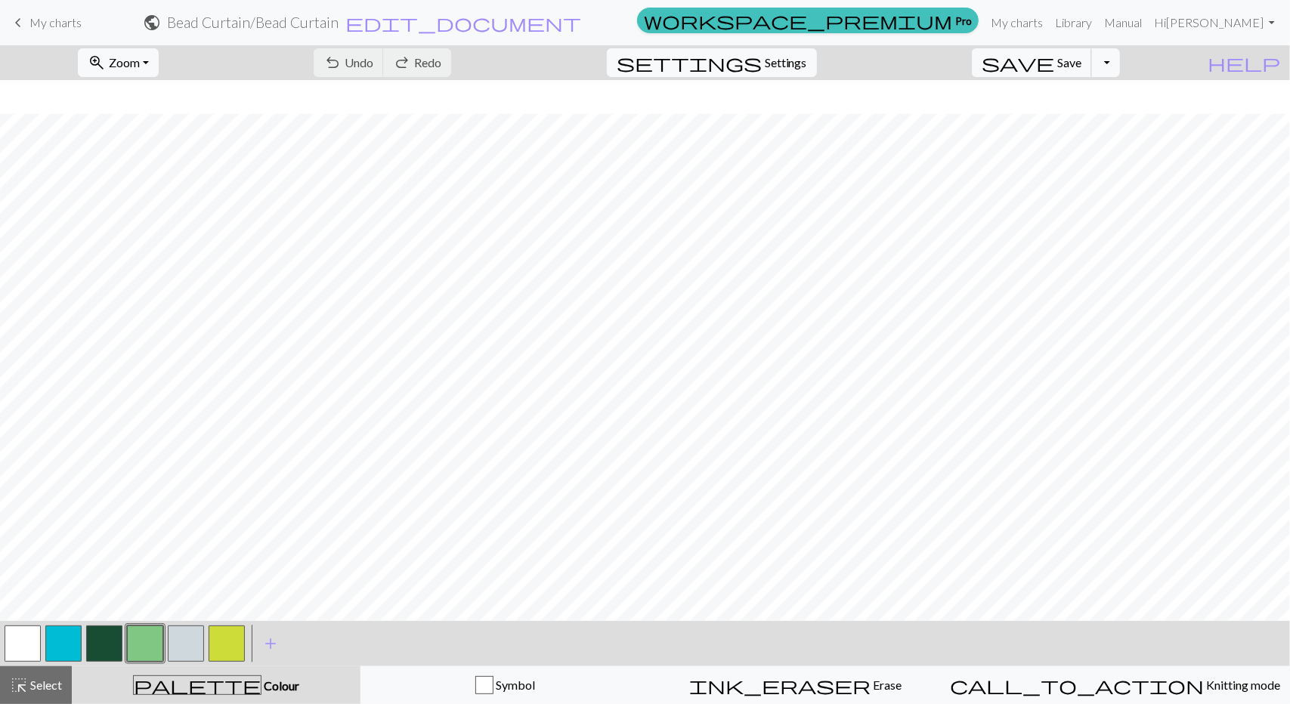
scroll to position [231, 0]
click at [68, 648] on button "button" at bounding box center [63, 644] width 36 height 36
click at [110, 636] on button "button" at bounding box center [104, 644] width 36 height 36
click at [73, 647] on button "button" at bounding box center [63, 644] width 36 height 36
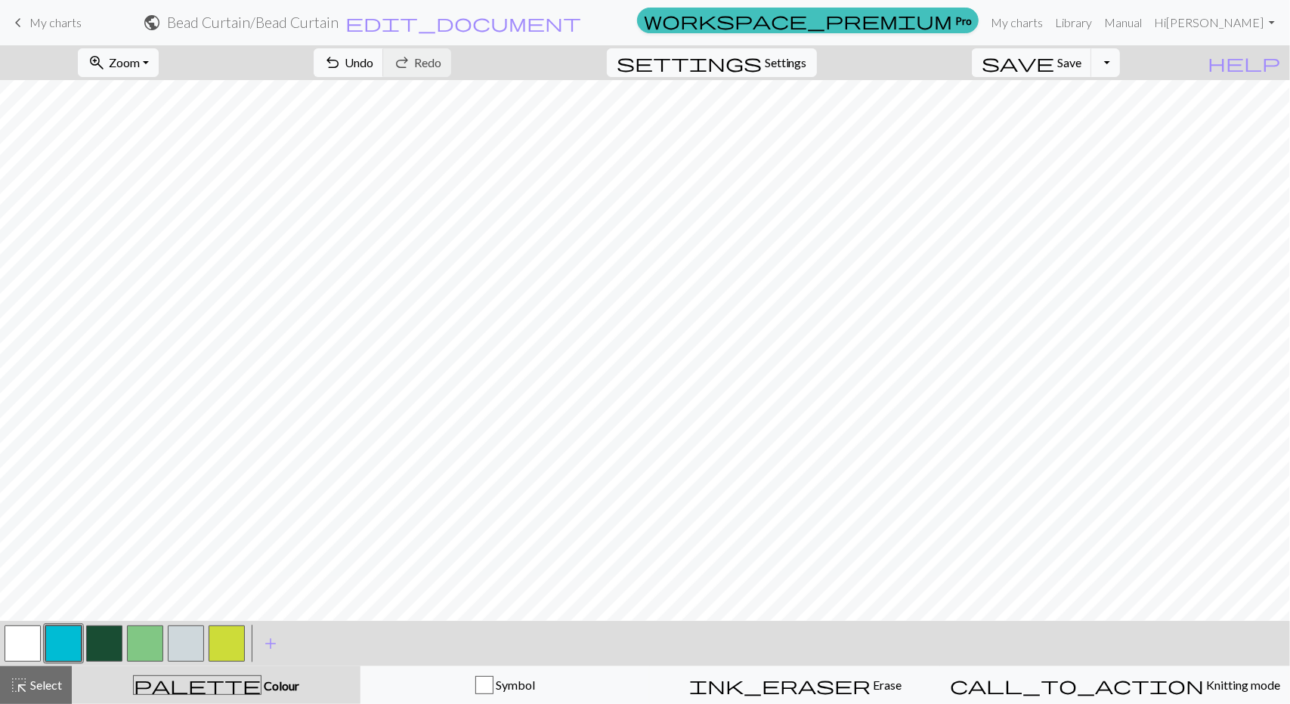
click at [101, 648] on button "button" at bounding box center [104, 644] width 36 height 36
click at [23, 646] on button "button" at bounding box center [23, 644] width 36 height 36
click at [108, 639] on button "button" at bounding box center [104, 644] width 36 height 36
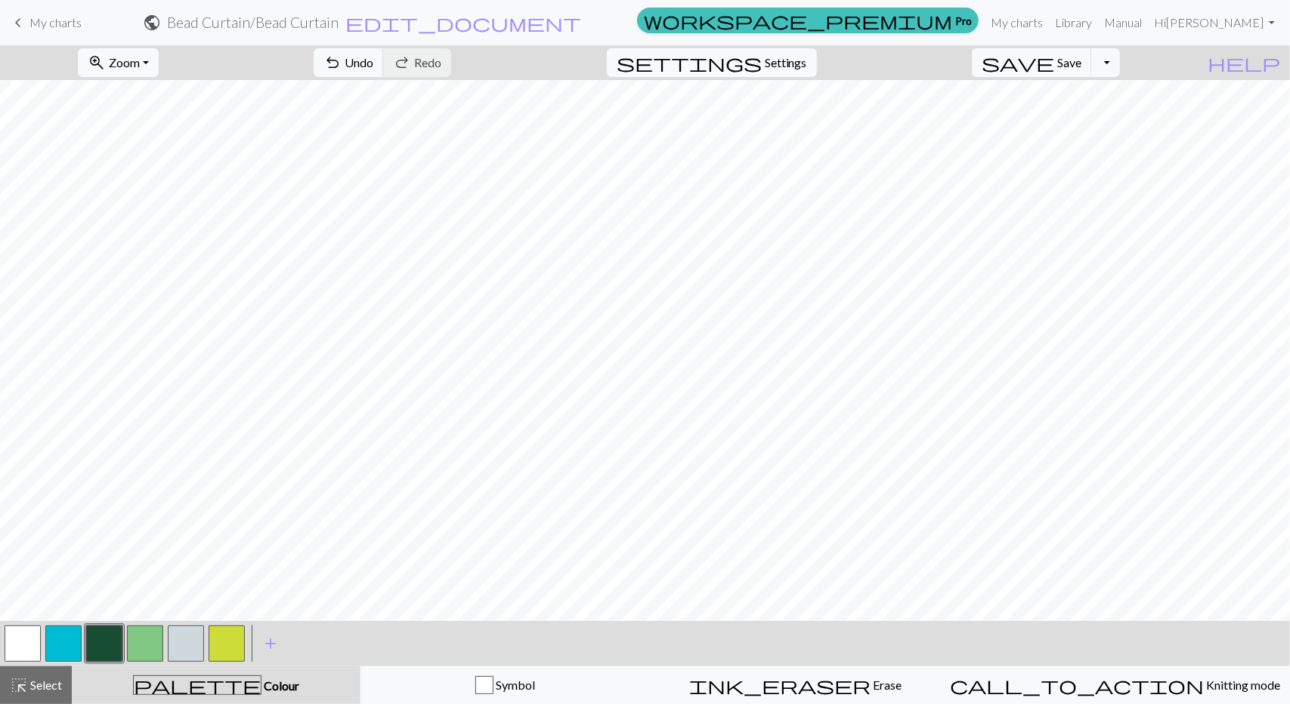
click at [144, 637] on button "button" at bounding box center [145, 644] width 36 height 36
click at [66, 655] on button "button" at bounding box center [63, 644] width 36 height 36
click at [100, 655] on button "button" at bounding box center [104, 644] width 36 height 36
click at [73, 634] on button "button" at bounding box center [63, 644] width 36 height 36
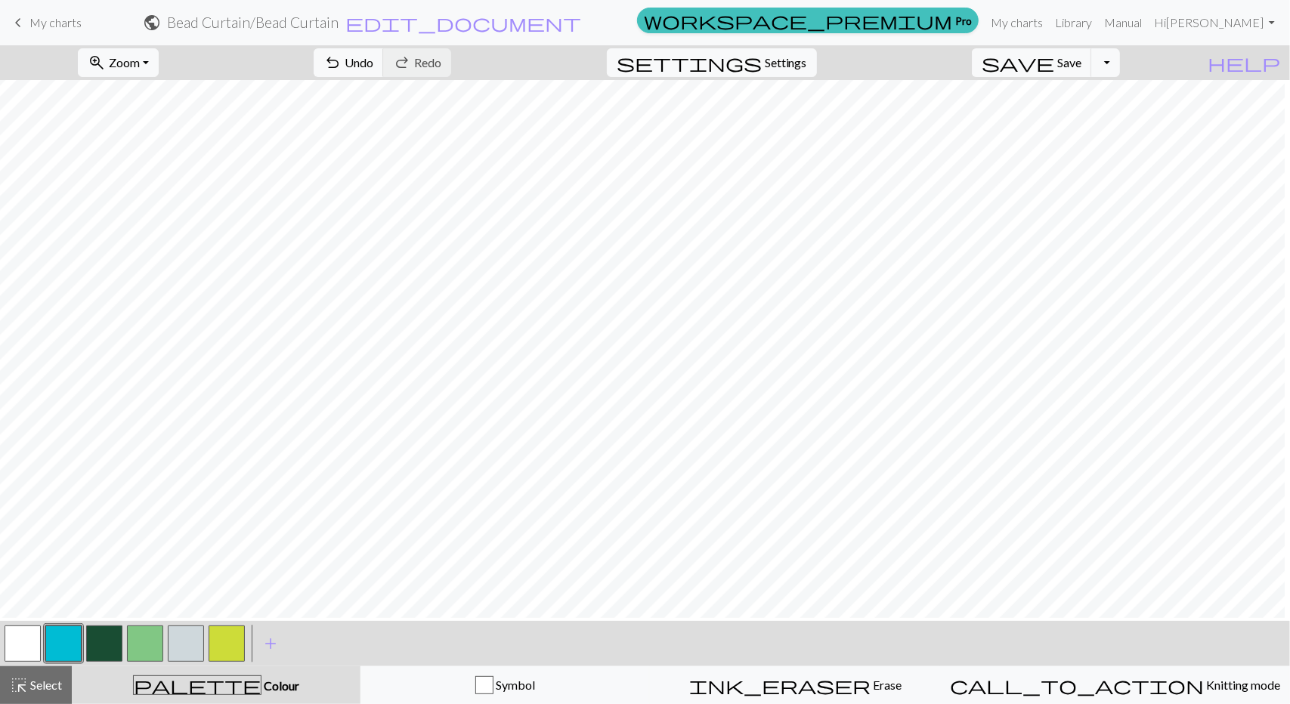
scroll to position [118, 12]
click at [157, 642] on button "button" at bounding box center [145, 644] width 36 height 36
click at [65, 637] on button "button" at bounding box center [63, 644] width 36 height 36
click at [143, 638] on button "button" at bounding box center [145, 644] width 36 height 36
click at [61, 640] on button "button" at bounding box center [63, 644] width 36 height 36
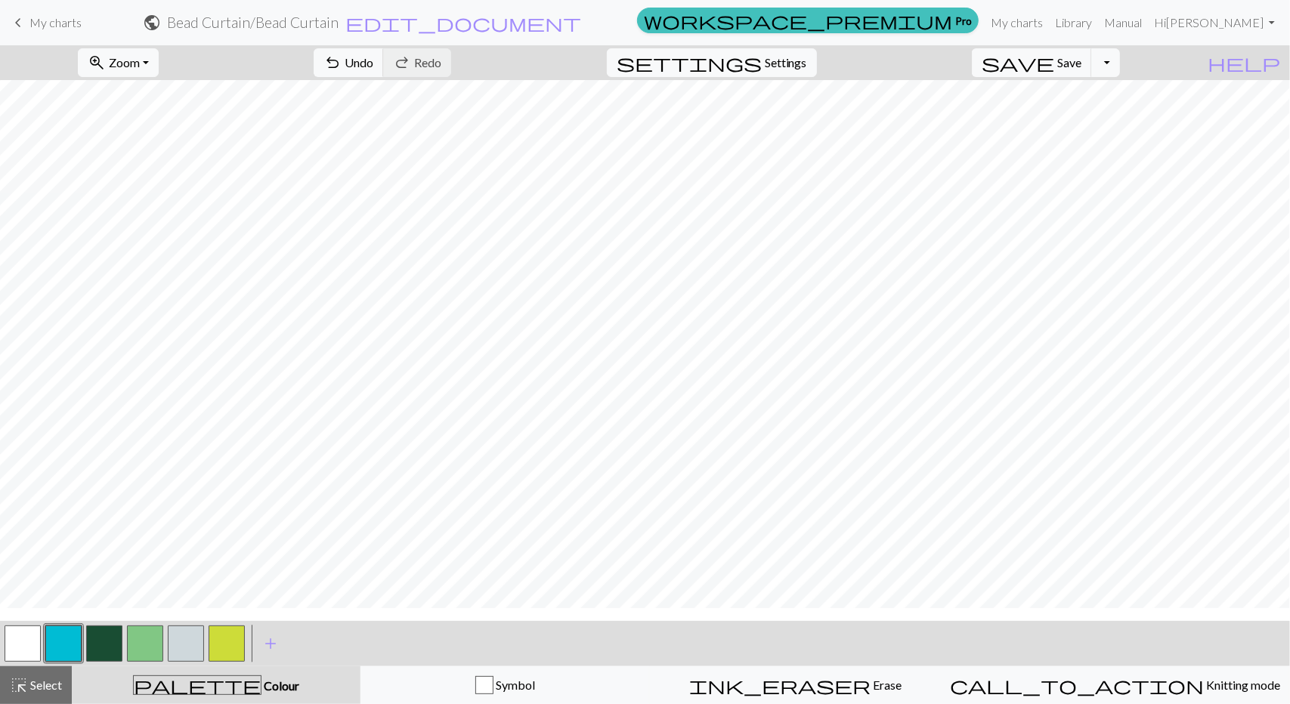
scroll to position [100, 0]
click at [107, 641] on button "button" at bounding box center [104, 644] width 36 height 36
click at [233, 658] on button "button" at bounding box center [227, 644] width 36 height 36
click at [145, 649] on button "button" at bounding box center [145, 644] width 36 height 36
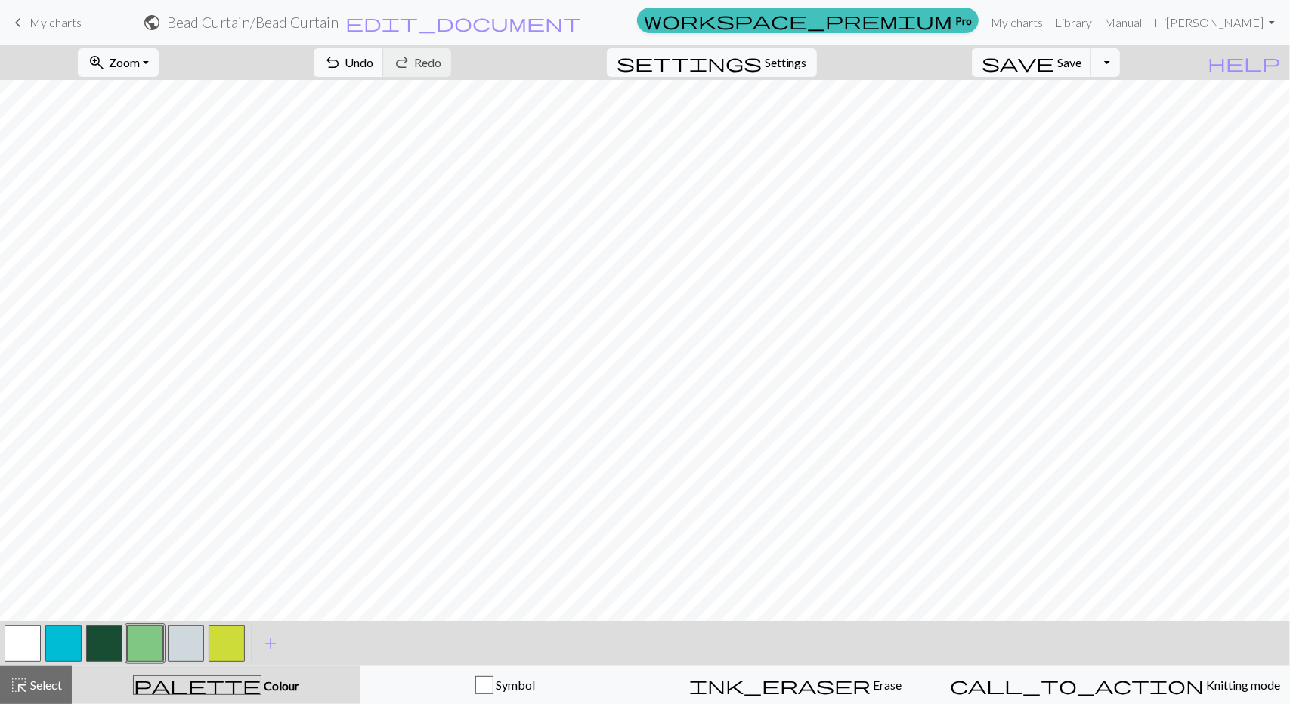
click at [58, 653] on button "button" at bounding box center [63, 644] width 36 height 36
click at [265, 643] on span "add" at bounding box center [271, 643] width 18 height 21
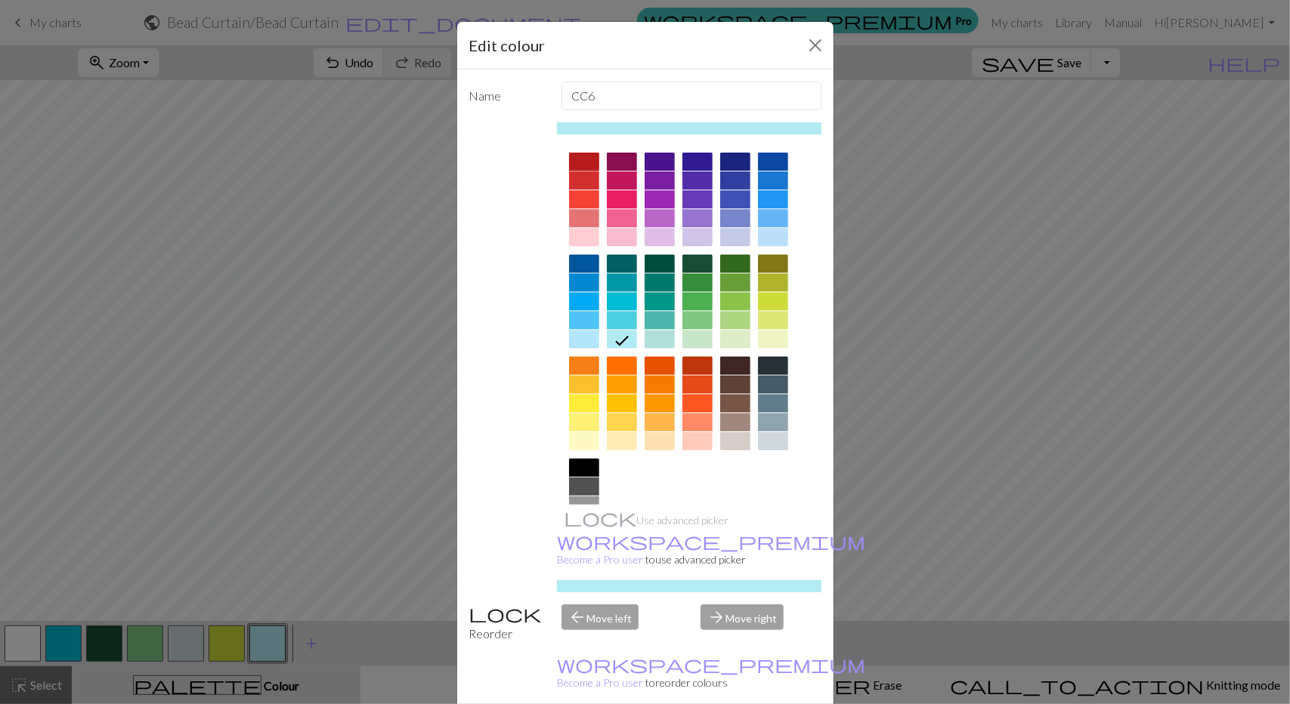
click at [577, 156] on div at bounding box center [584, 162] width 30 height 18
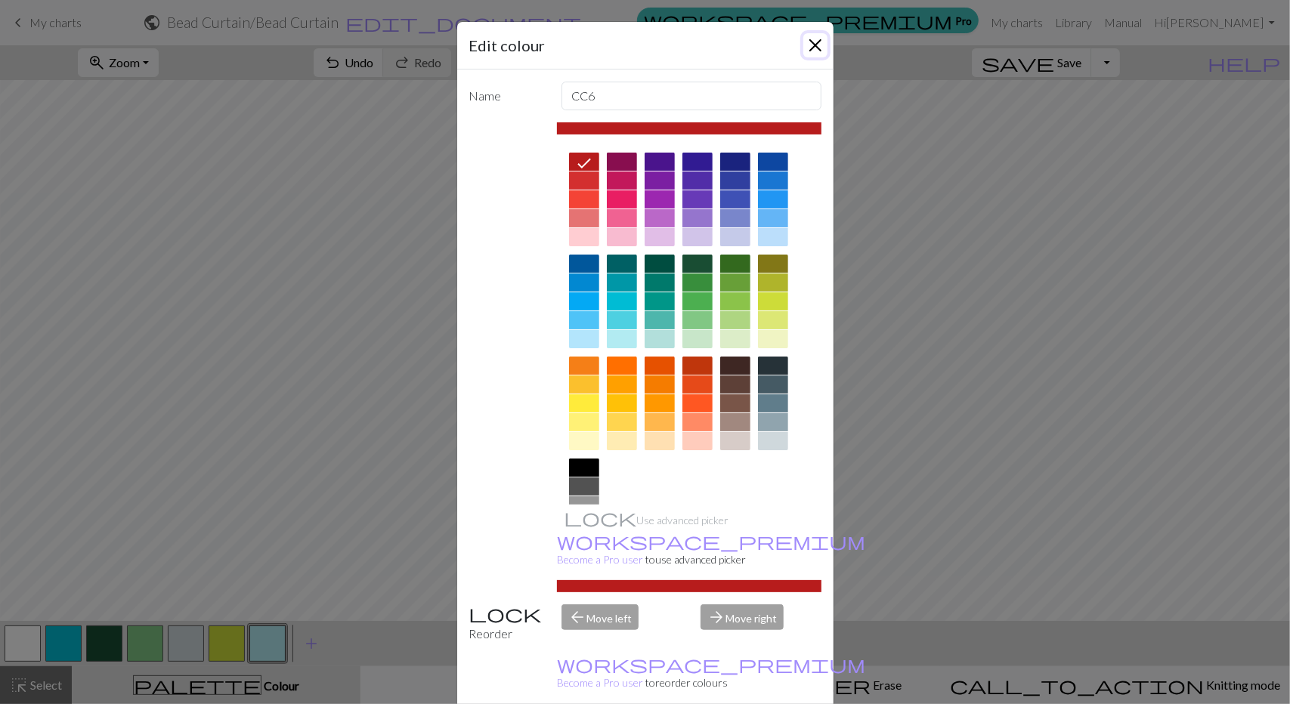
click at [810, 42] on button "Close" at bounding box center [815, 45] width 24 height 24
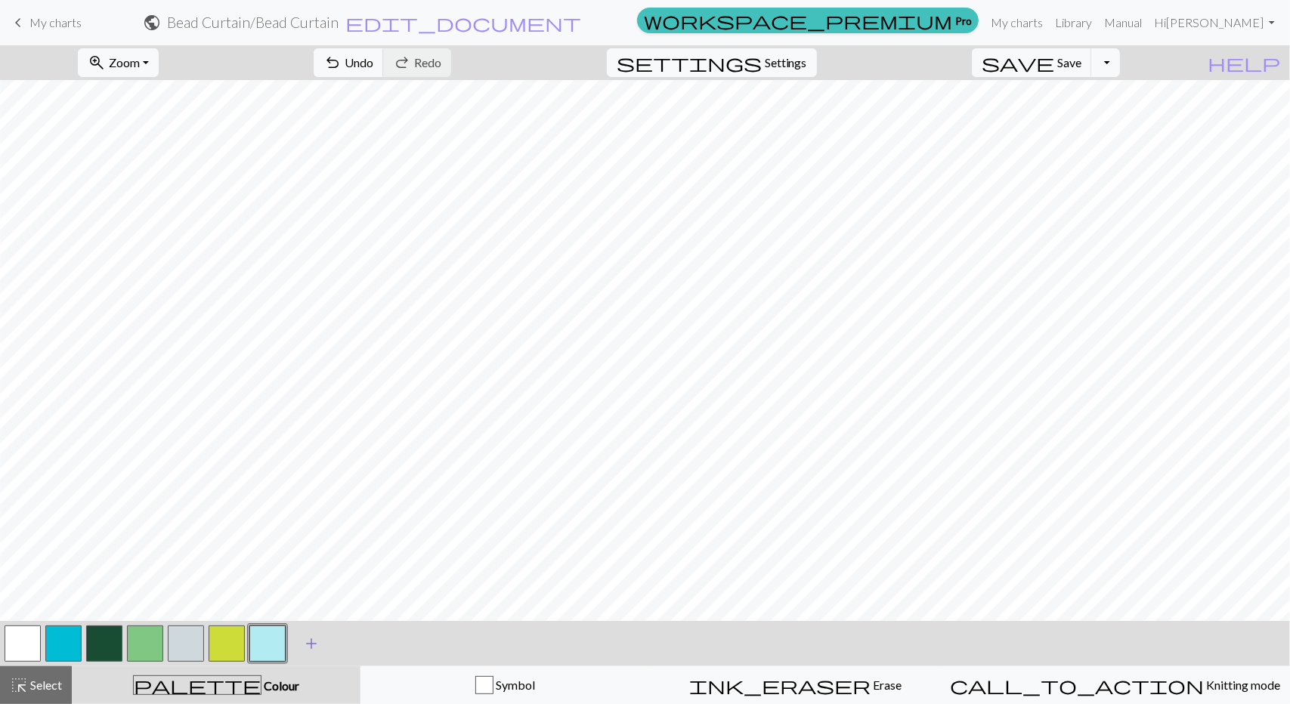
click at [310, 648] on span "add" at bounding box center [311, 643] width 18 height 21
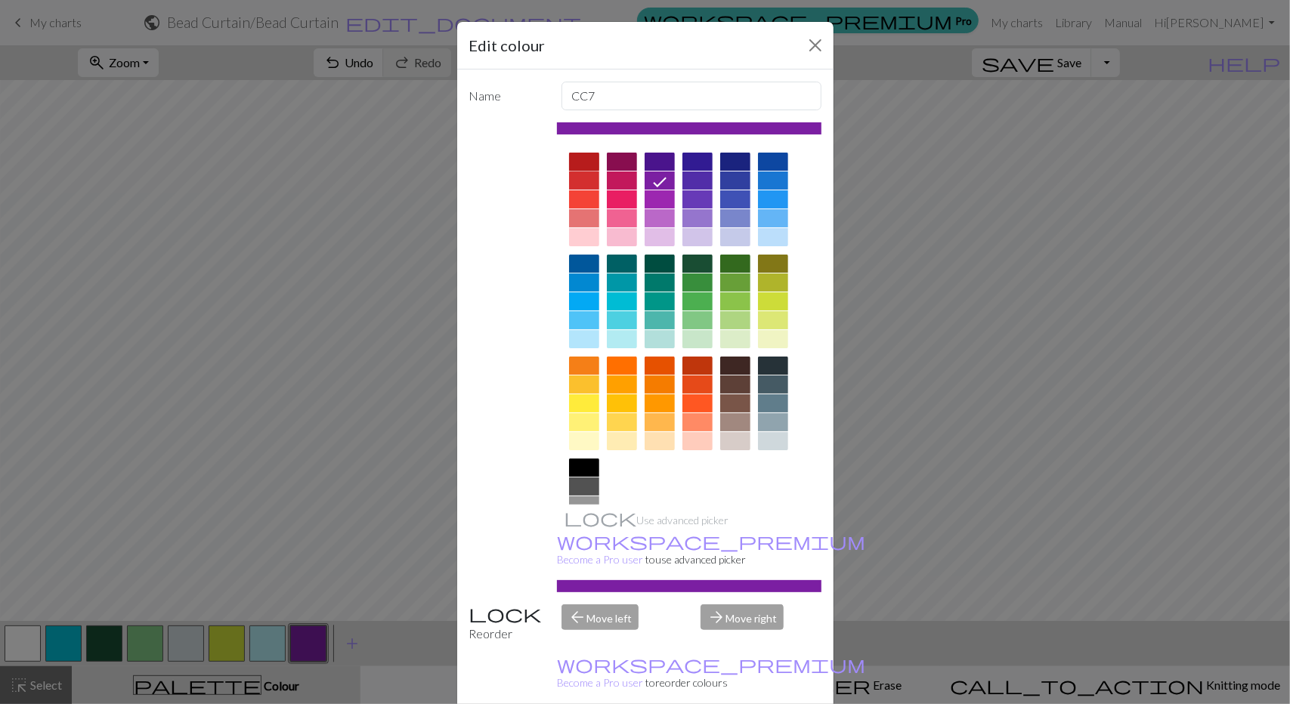
click at [591, 159] on div at bounding box center [584, 162] width 30 height 18
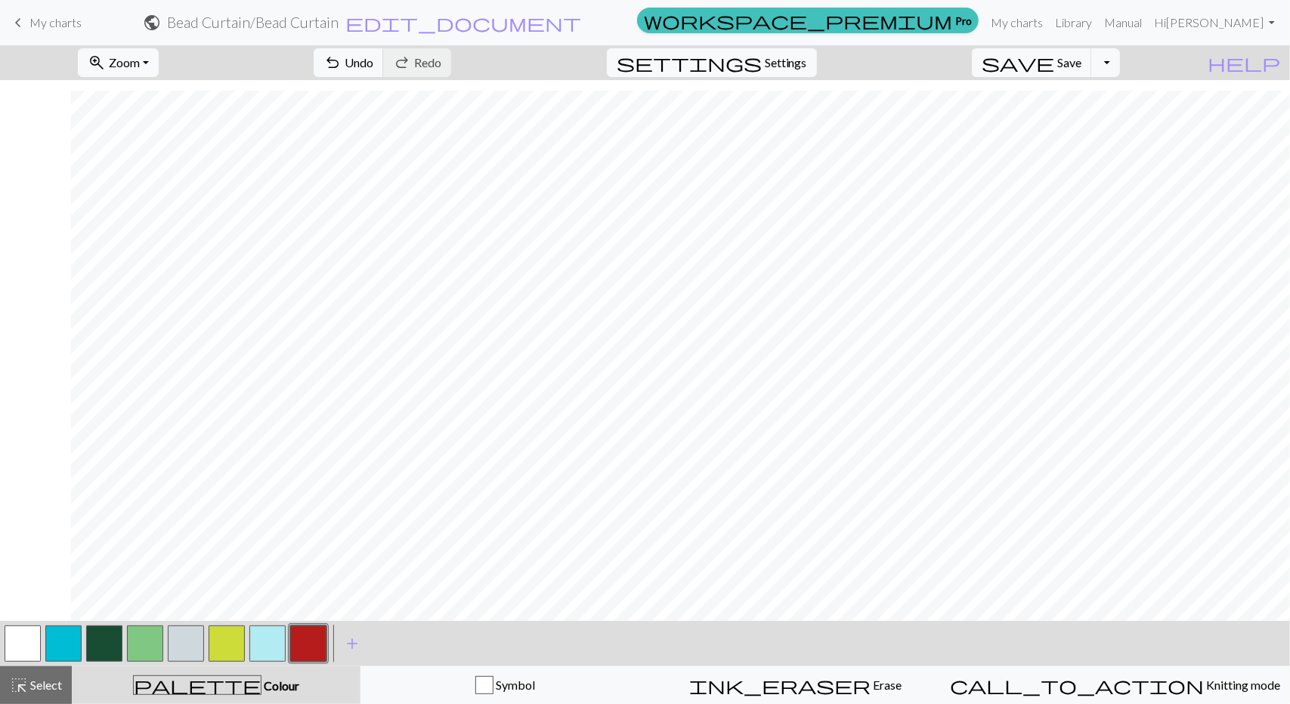
scroll to position [339, 98]
click at [40, 649] on button "button" at bounding box center [23, 644] width 36 height 36
click at [26, 647] on button "button" at bounding box center [23, 644] width 36 height 36
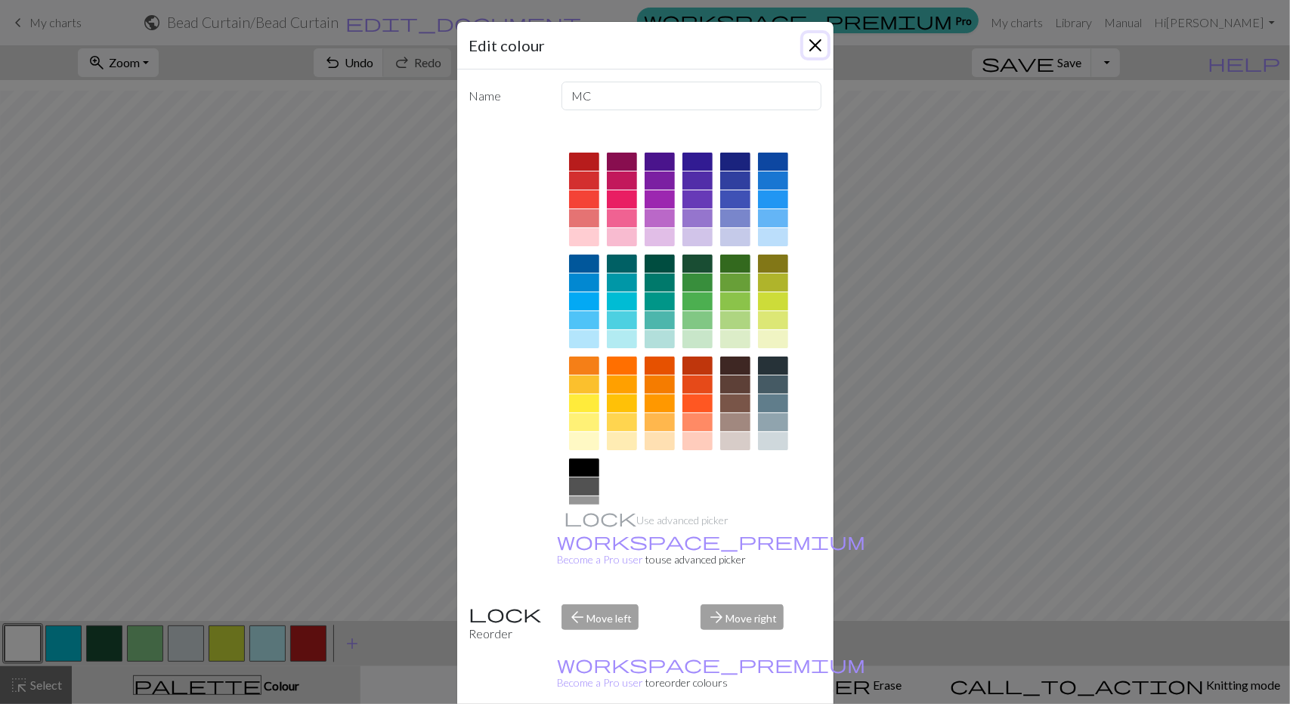
click at [807, 42] on button "Close" at bounding box center [815, 45] width 24 height 24
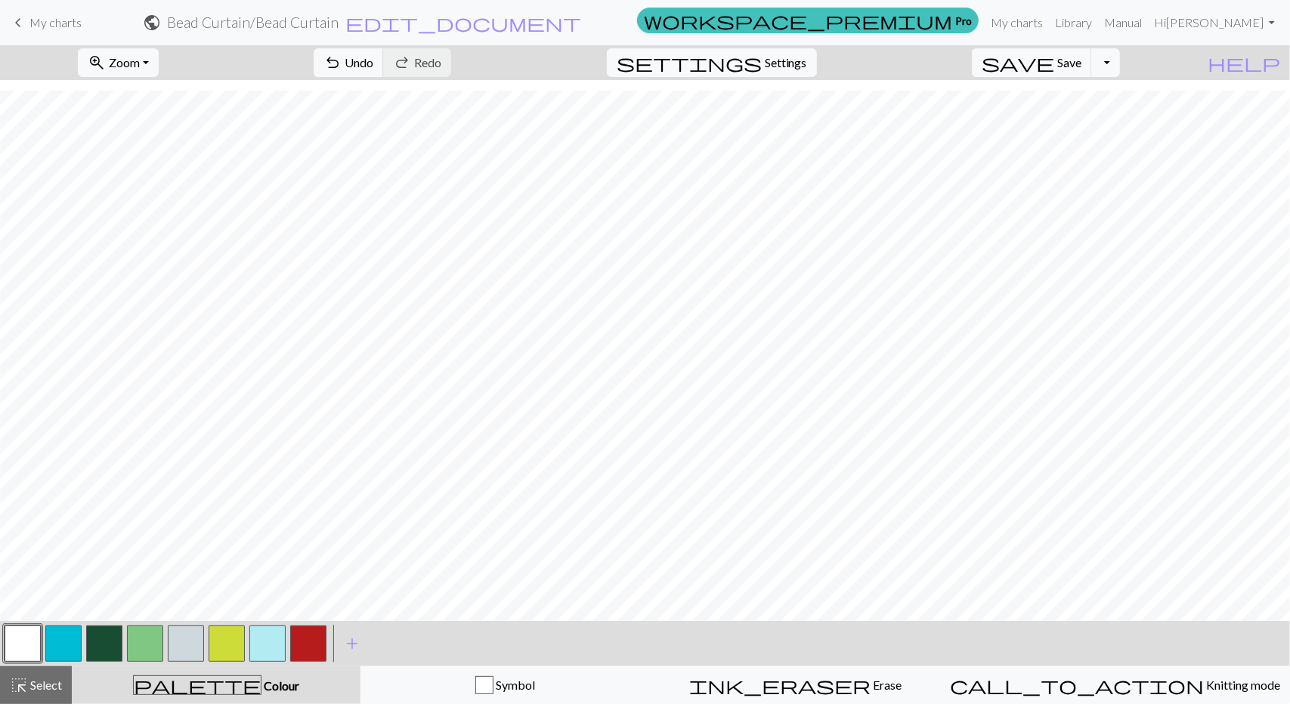
click at [319, 642] on button "button" at bounding box center [308, 644] width 36 height 36
click at [23, 645] on button "button" at bounding box center [23, 644] width 36 height 36
click at [303, 652] on button "button" at bounding box center [308, 644] width 36 height 36
click at [33, 642] on button "button" at bounding box center [23, 644] width 36 height 36
click at [307, 650] on button "button" at bounding box center [308, 644] width 36 height 36
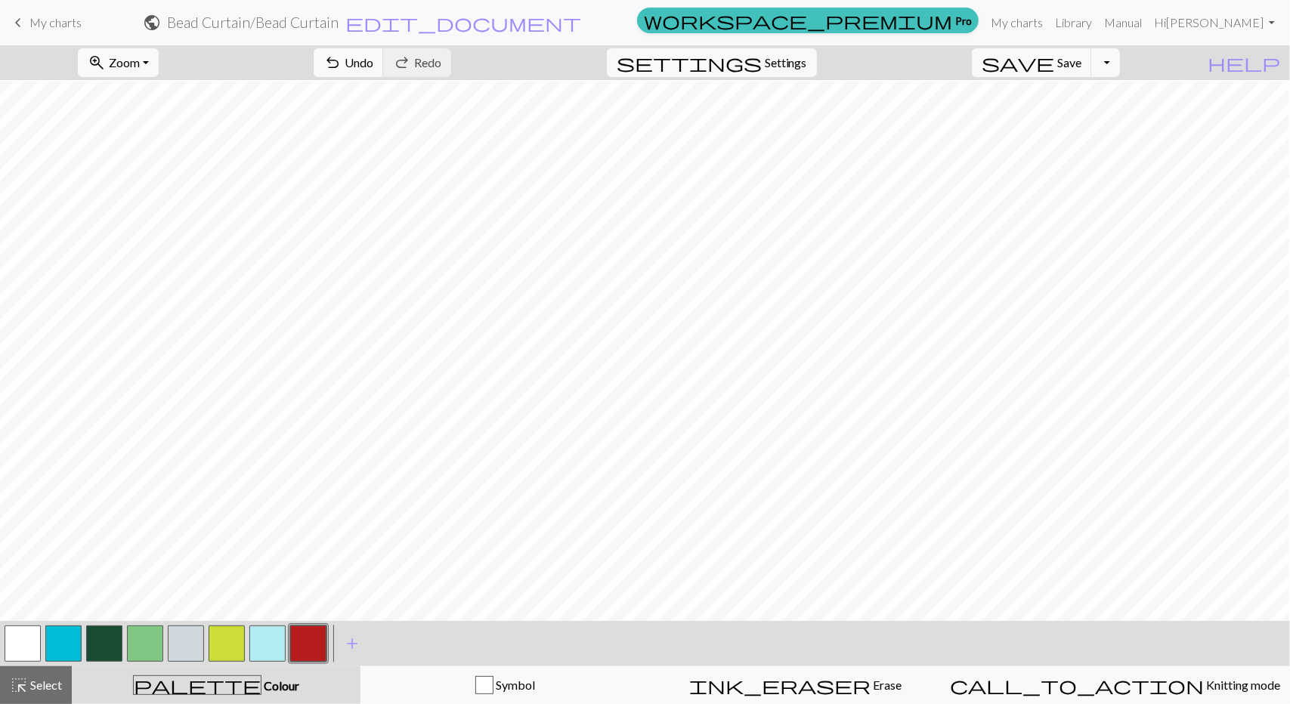
scroll to position [320, 101]
click at [18, 656] on button "button" at bounding box center [23, 644] width 36 height 36
click at [314, 646] on button "button" at bounding box center [308, 644] width 36 height 36
click at [26, 649] on button "button" at bounding box center [23, 644] width 36 height 36
click at [299, 630] on button "button" at bounding box center [308, 644] width 36 height 36
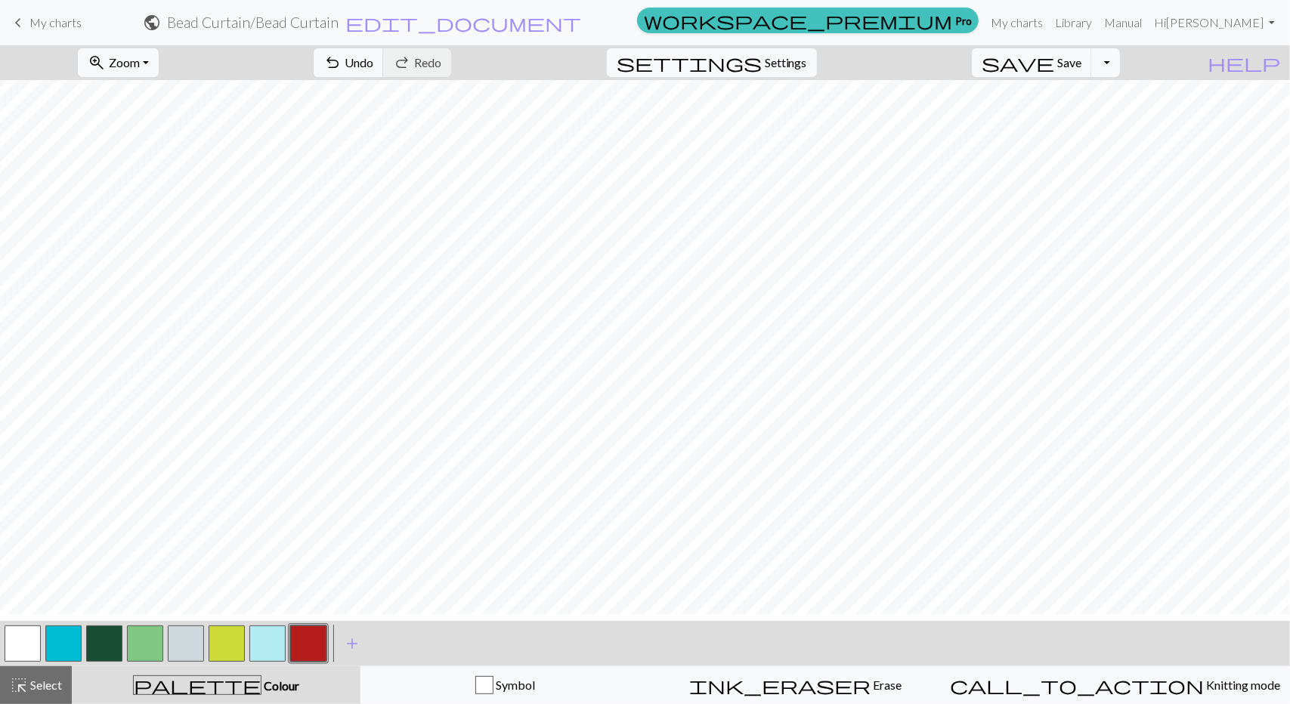
scroll to position [236, 101]
click at [107, 636] on button "button" at bounding box center [104, 644] width 36 height 36
click at [26, 637] on button "button" at bounding box center [23, 644] width 36 height 36
click at [98, 651] on button "button" at bounding box center [104, 644] width 36 height 36
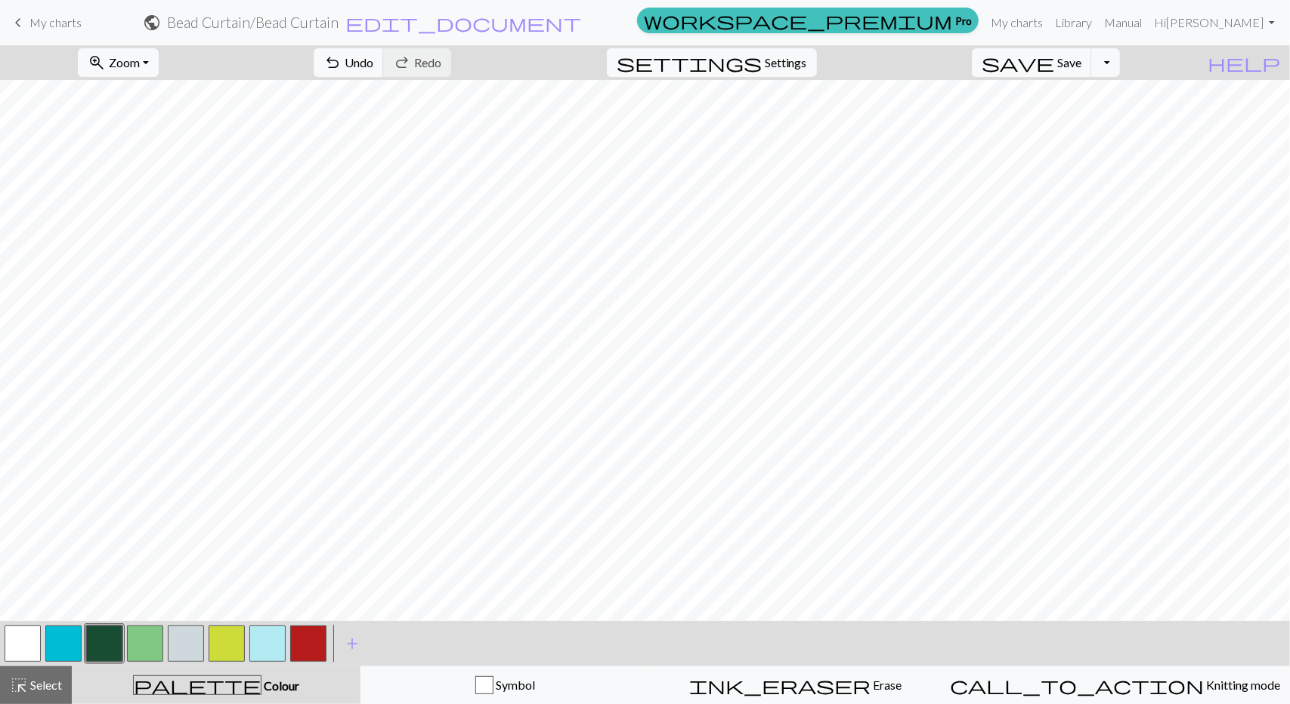
click at [232, 650] on button "button" at bounding box center [227, 644] width 36 height 36
click at [141, 637] on button "button" at bounding box center [145, 644] width 36 height 36
click at [112, 646] on button "button" at bounding box center [104, 644] width 36 height 36
click at [142, 644] on button "button" at bounding box center [145, 644] width 36 height 36
click at [103, 643] on button "button" at bounding box center [104, 644] width 36 height 36
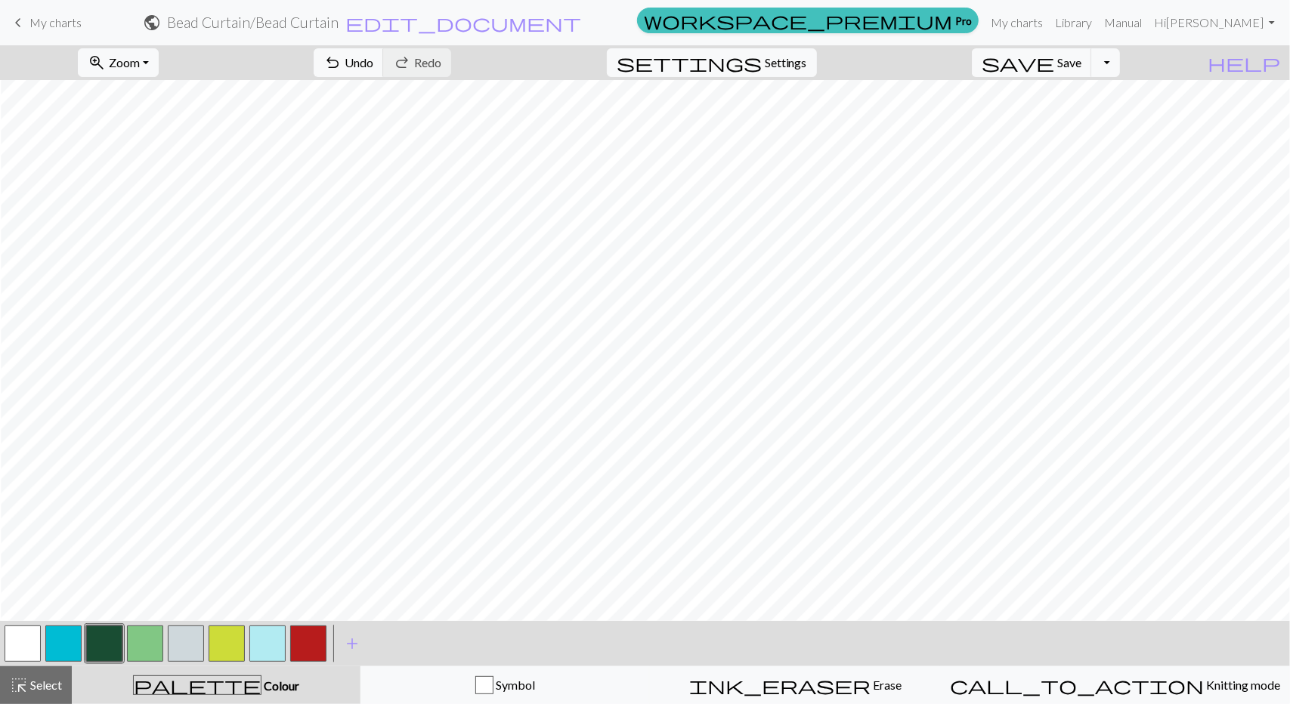
scroll to position [180, 138]
click at [296, 652] on button "button" at bounding box center [308, 644] width 36 height 36
click at [33, 633] on button "button" at bounding box center [23, 644] width 36 height 36
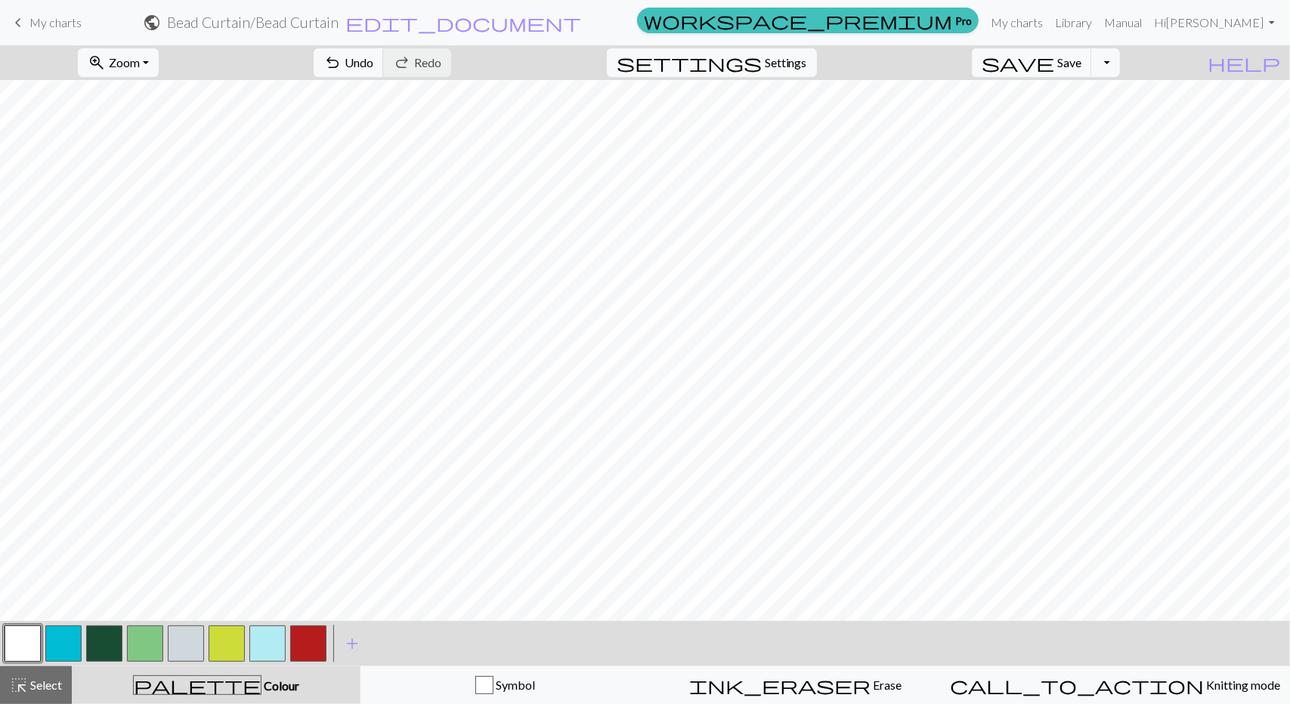
click at [108, 639] on button "button" at bounding box center [104, 644] width 36 height 36
click at [23, 654] on button "button" at bounding box center [23, 644] width 36 height 36
click at [91, 652] on button "button" at bounding box center [104, 644] width 36 height 36
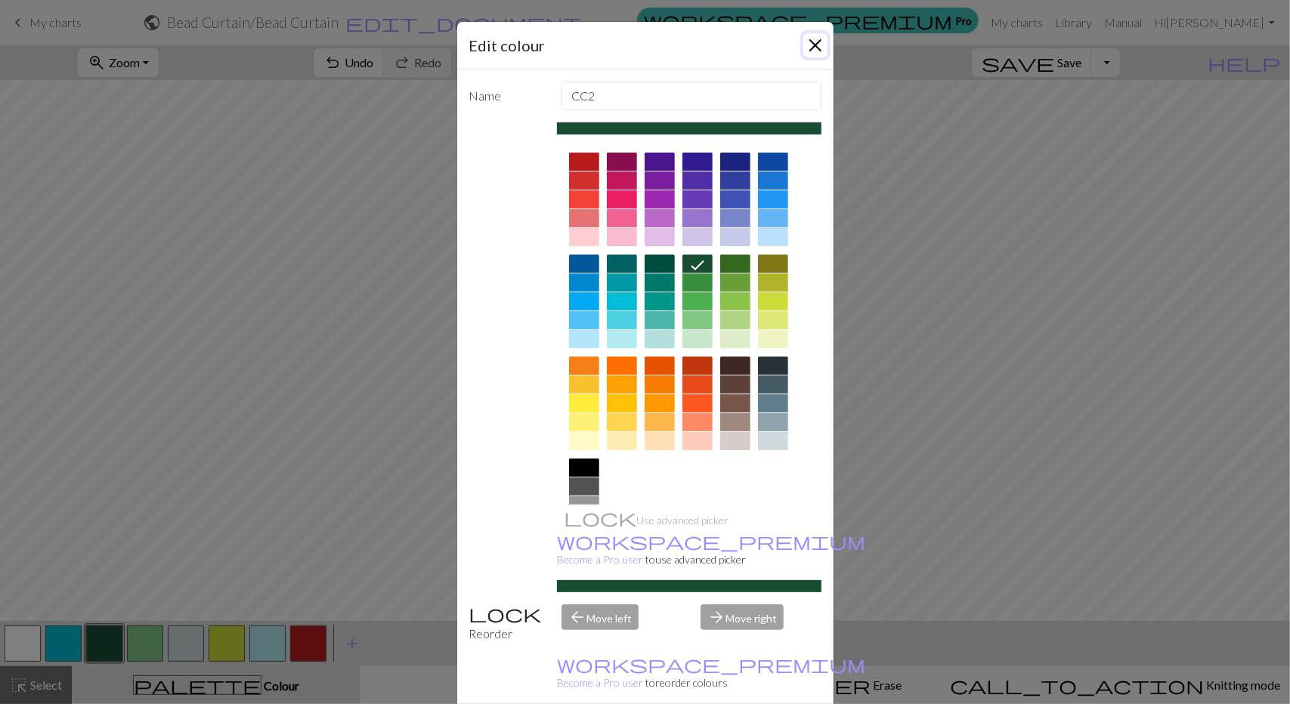
click at [815, 45] on button "Close" at bounding box center [815, 45] width 24 height 24
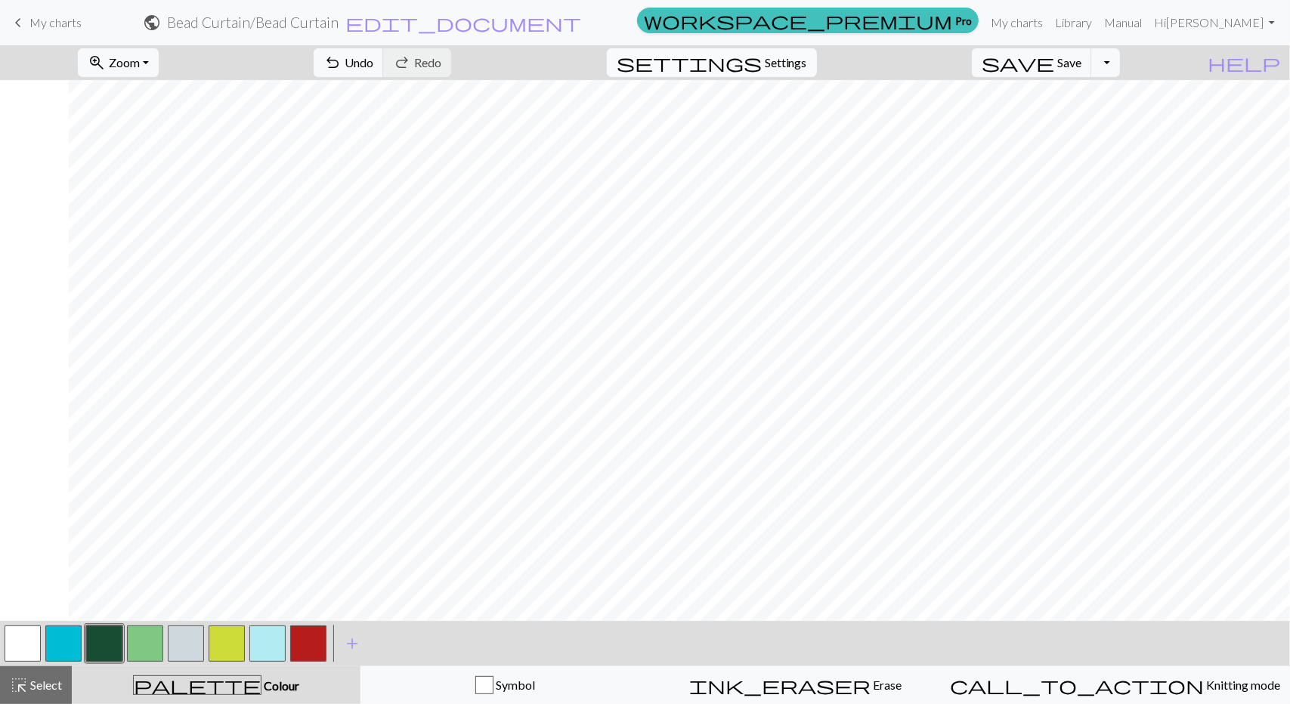
scroll to position [157, 118]
click at [32, 635] on button "button" at bounding box center [23, 644] width 36 height 36
click at [119, 643] on button "button" at bounding box center [104, 644] width 36 height 36
click at [304, 663] on div at bounding box center [308, 644] width 41 height 41
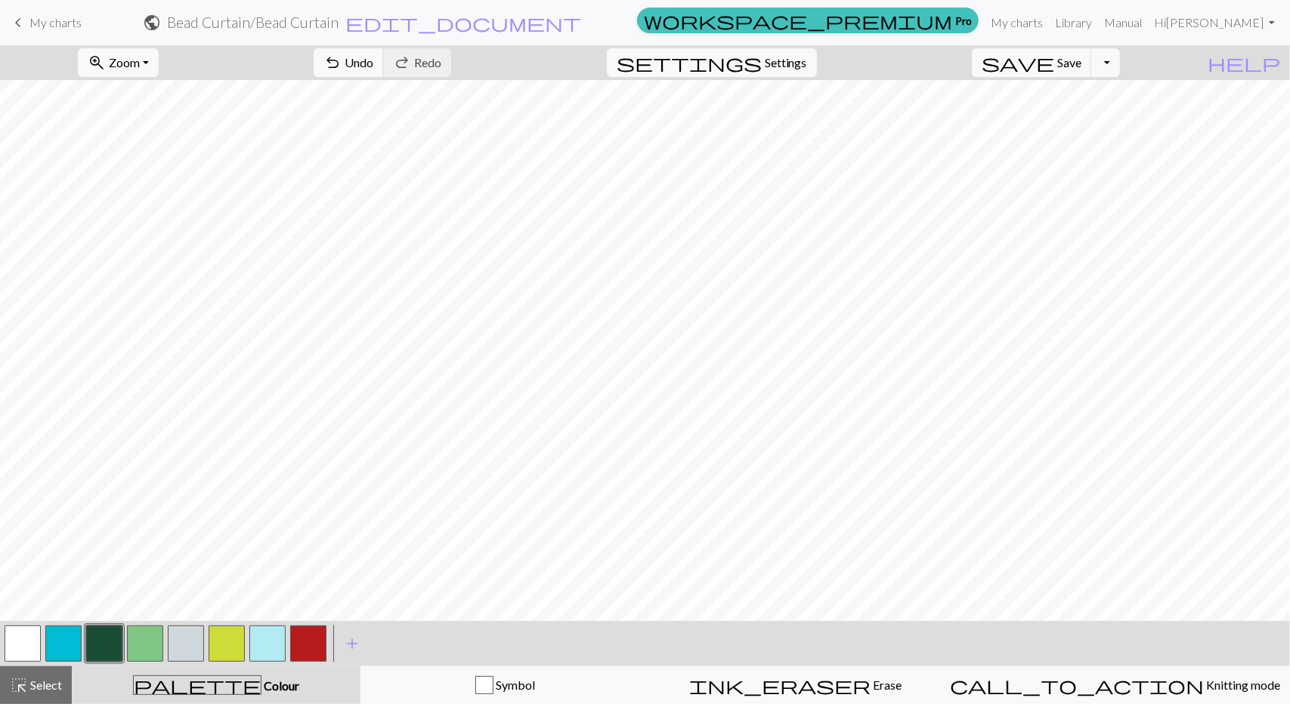
click at [310, 642] on button "button" at bounding box center [308, 644] width 36 height 36
click at [94, 637] on button "button" at bounding box center [104, 644] width 36 height 36
click at [223, 646] on button "button" at bounding box center [227, 644] width 36 height 36
click at [148, 648] on button "button" at bounding box center [145, 644] width 36 height 36
click at [224, 637] on button "button" at bounding box center [227, 644] width 36 height 36
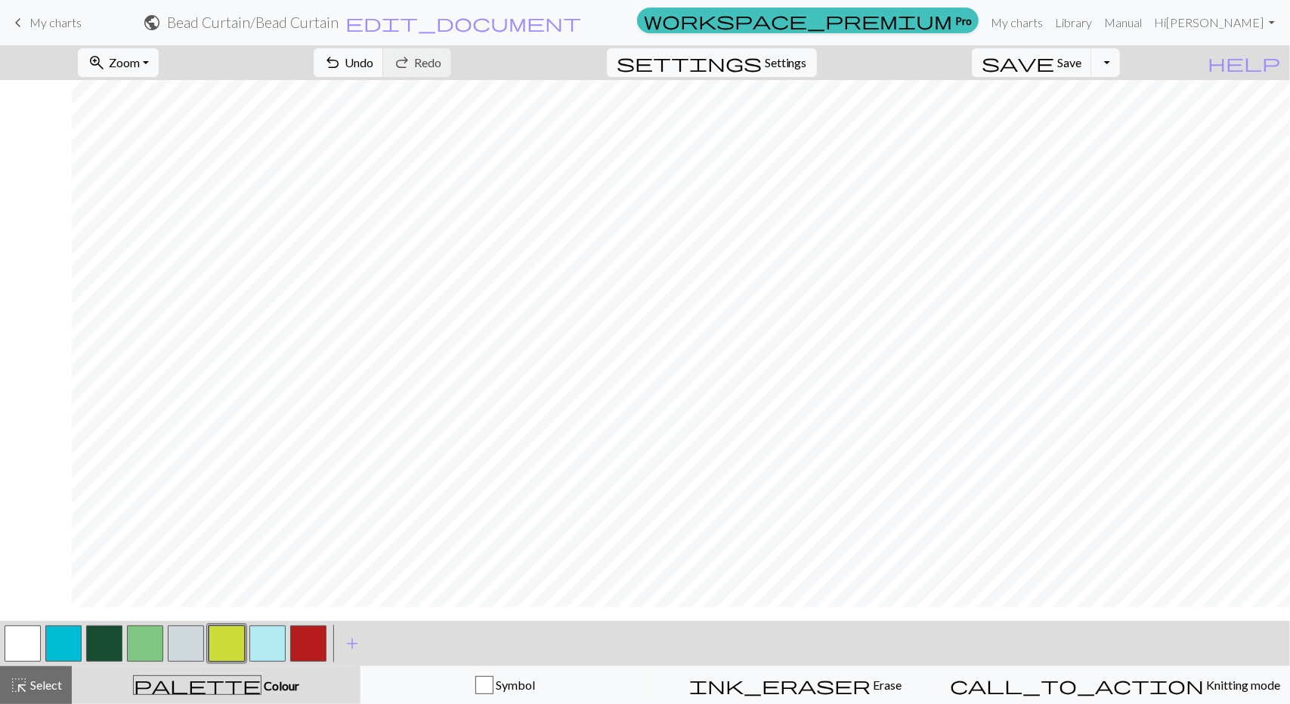
scroll to position [139, 223]
click at [71, 649] on button "button" at bounding box center [63, 644] width 36 height 36
click at [358, 642] on span "add" at bounding box center [352, 643] width 18 height 21
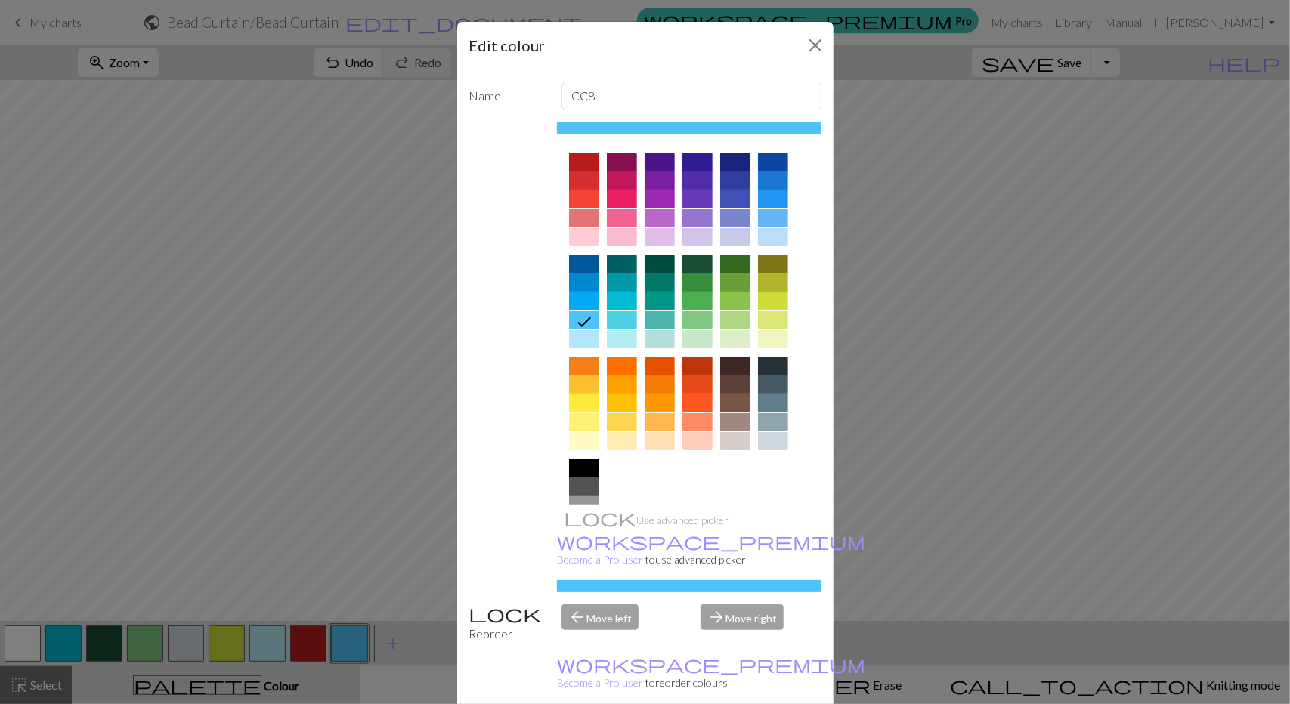
click at [587, 402] on div at bounding box center [584, 404] width 30 height 18
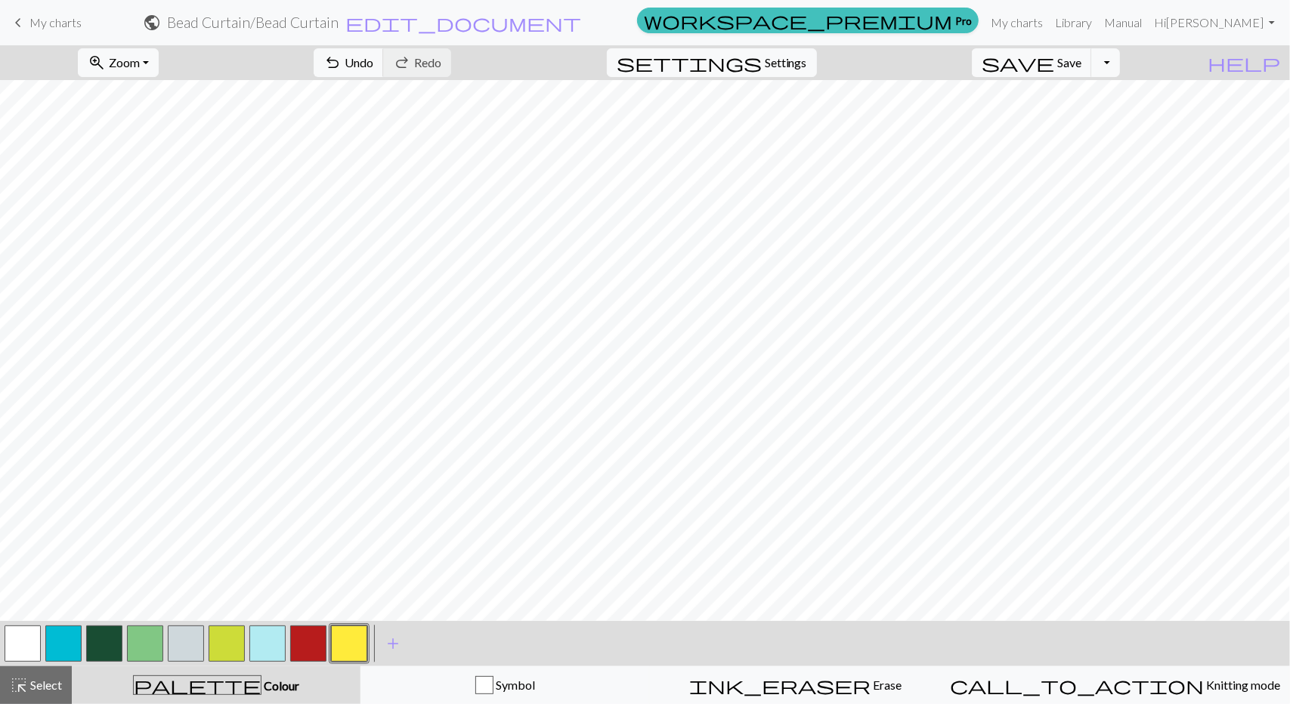
scroll to position [0, 0]
click at [791, 67] on span "Settings" at bounding box center [786, 63] width 42 height 18
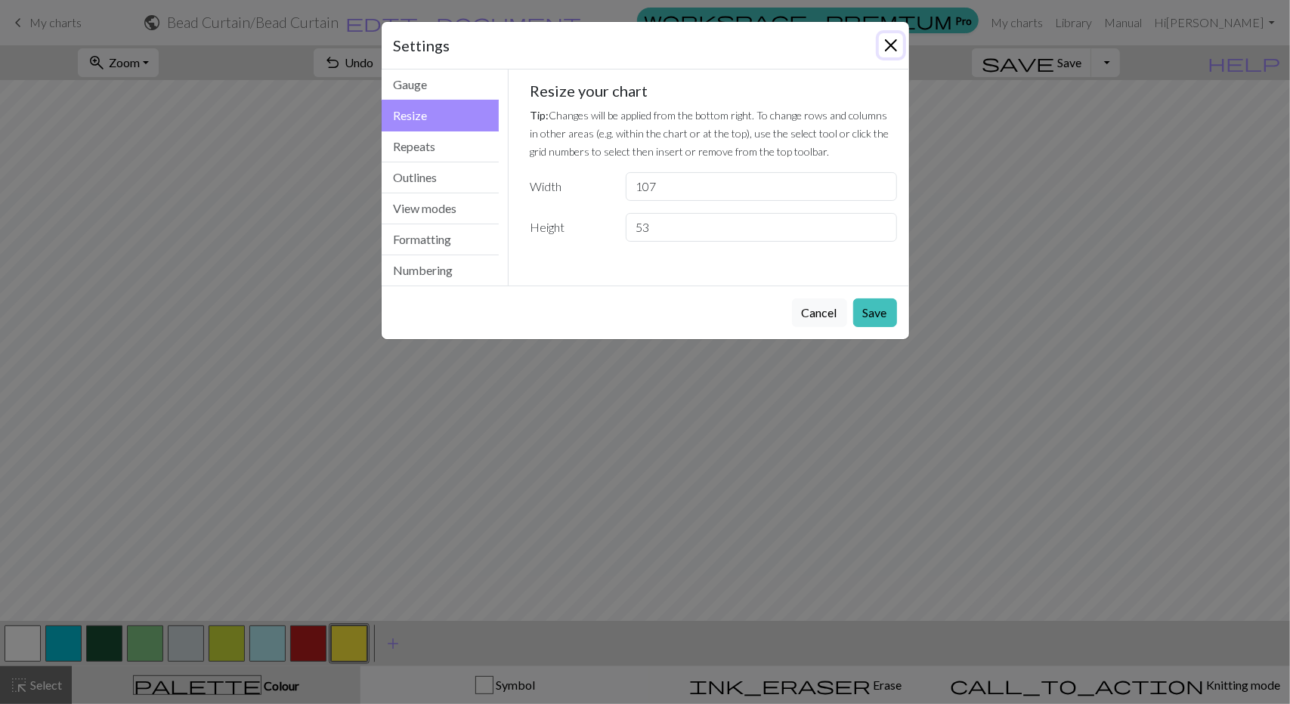
click at [893, 40] on button "Close" at bounding box center [891, 45] width 24 height 24
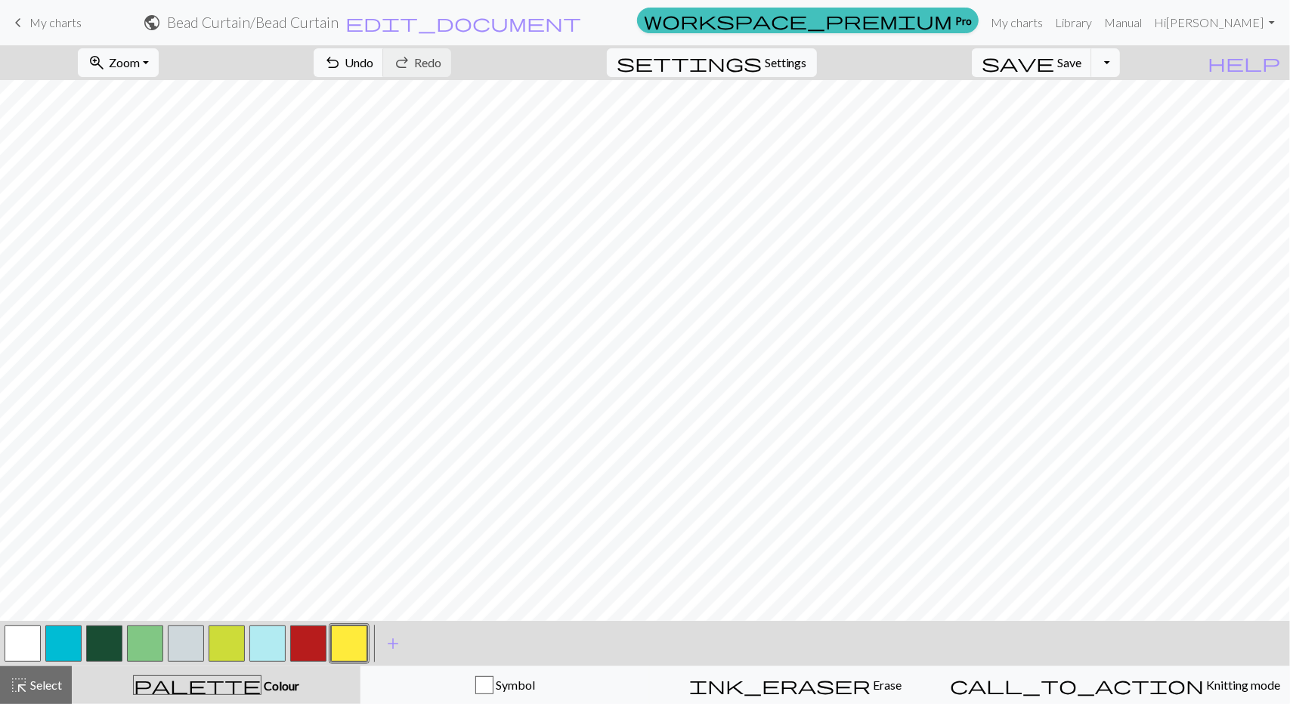
click at [107, 630] on button "button" at bounding box center [104, 644] width 36 height 36
click at [33, 636] on button "button" at bounding box center [23, 644] width 36 height 36
click at [71, 650] on button "button" at bounding box center [63, 644] width 36 height 36
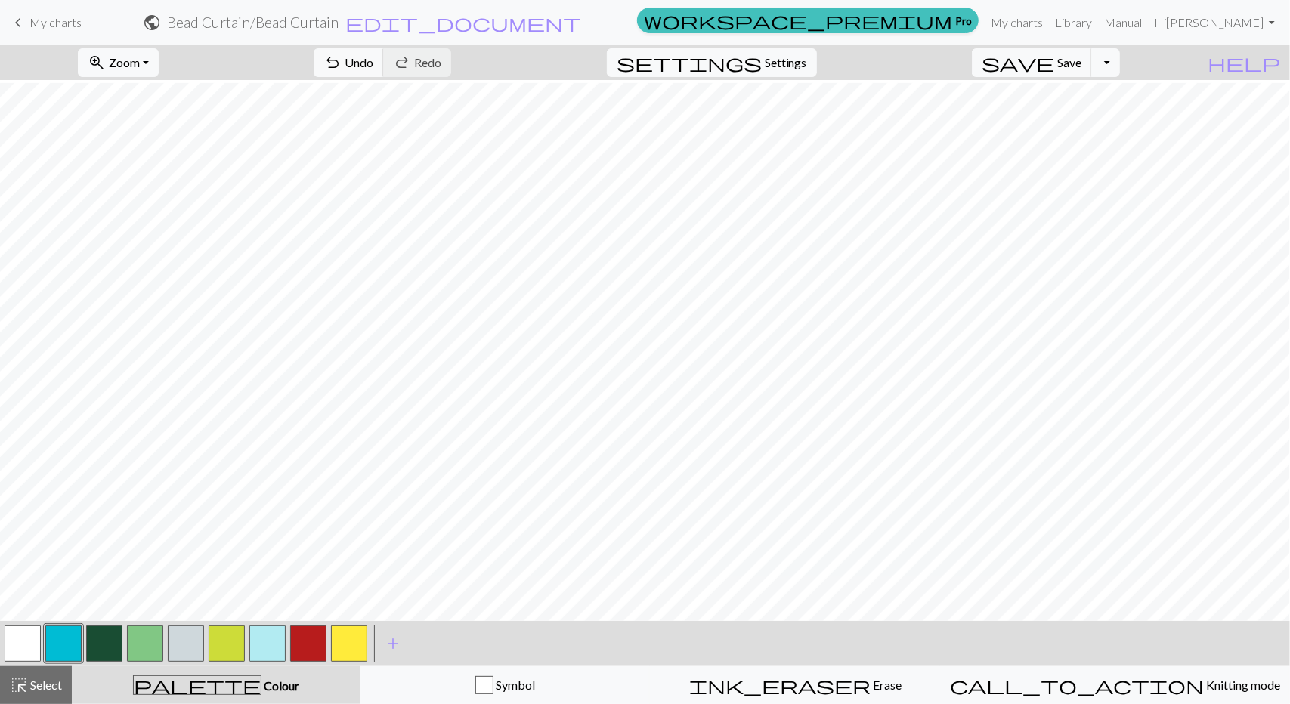
scroll to position [218, 0]
click at [151, 637] on button "button" at bounding box center [145, 644] width 36 height 36
click at [144, 649] on button "button" at bounding box center [145, 644] width 36 height 36
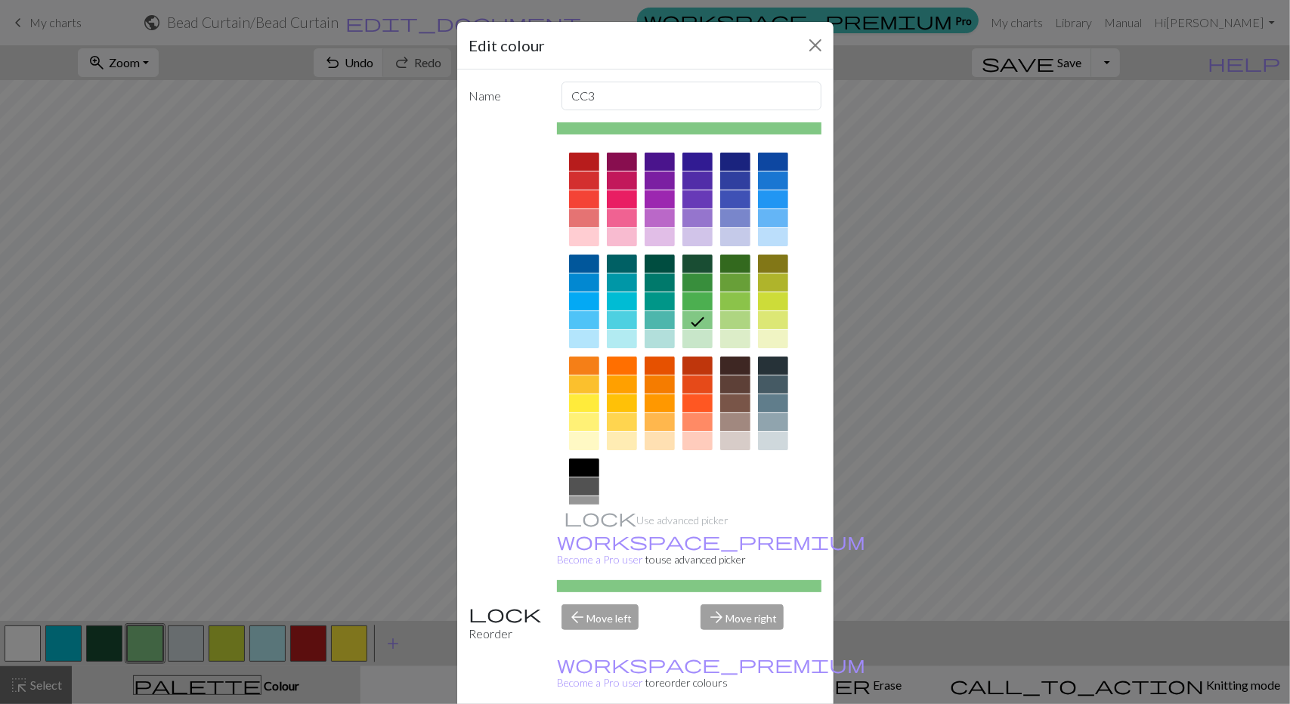
click at [144, 649] on div "Edit colour Name CC3 Use advanced picker workspace_premium Become a Pro user to…" at bounding box center [645, 352] width 1290 height 704
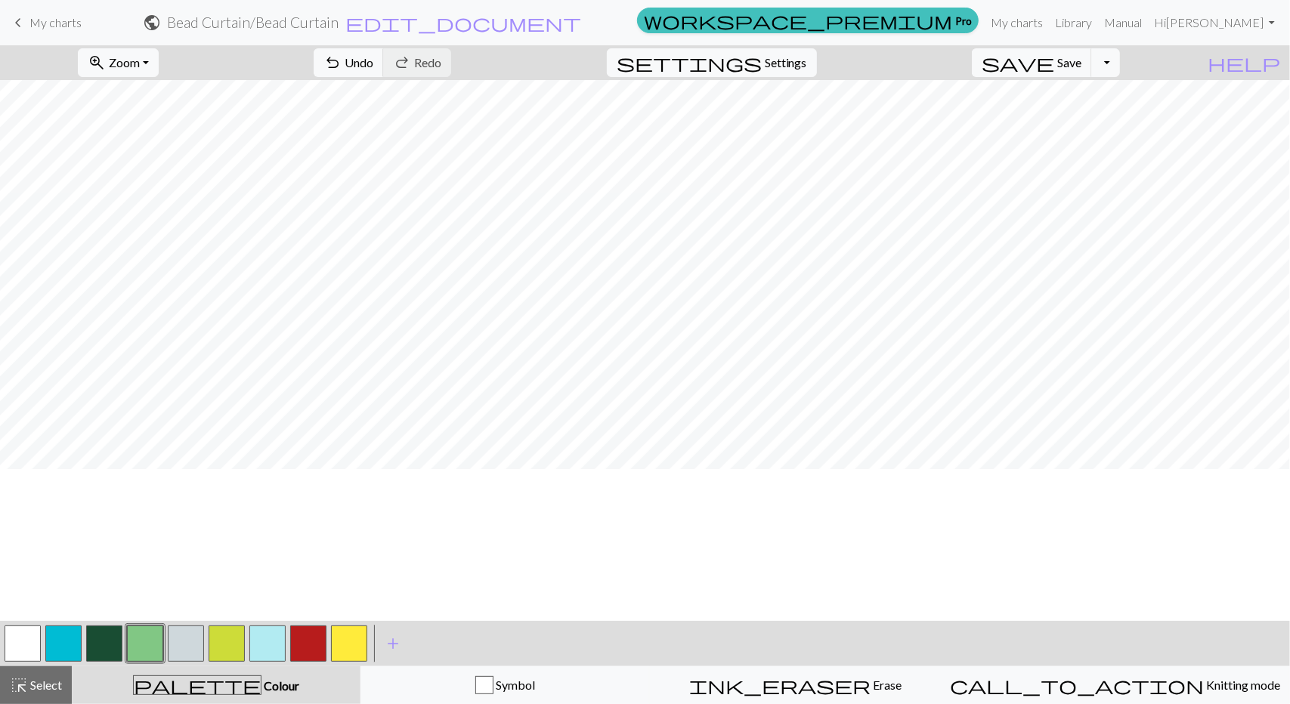
scroll to position [0, 0]
click at [54, 642] on button "button" at bounding box center [63, 644] width 36 height 36
click at [22, 637] on button "button" at bounding box center [23, 644] width 36 height 36
click at [1082, 68] on span "Save" at bounding box center [1069, 62] width 24 height 14
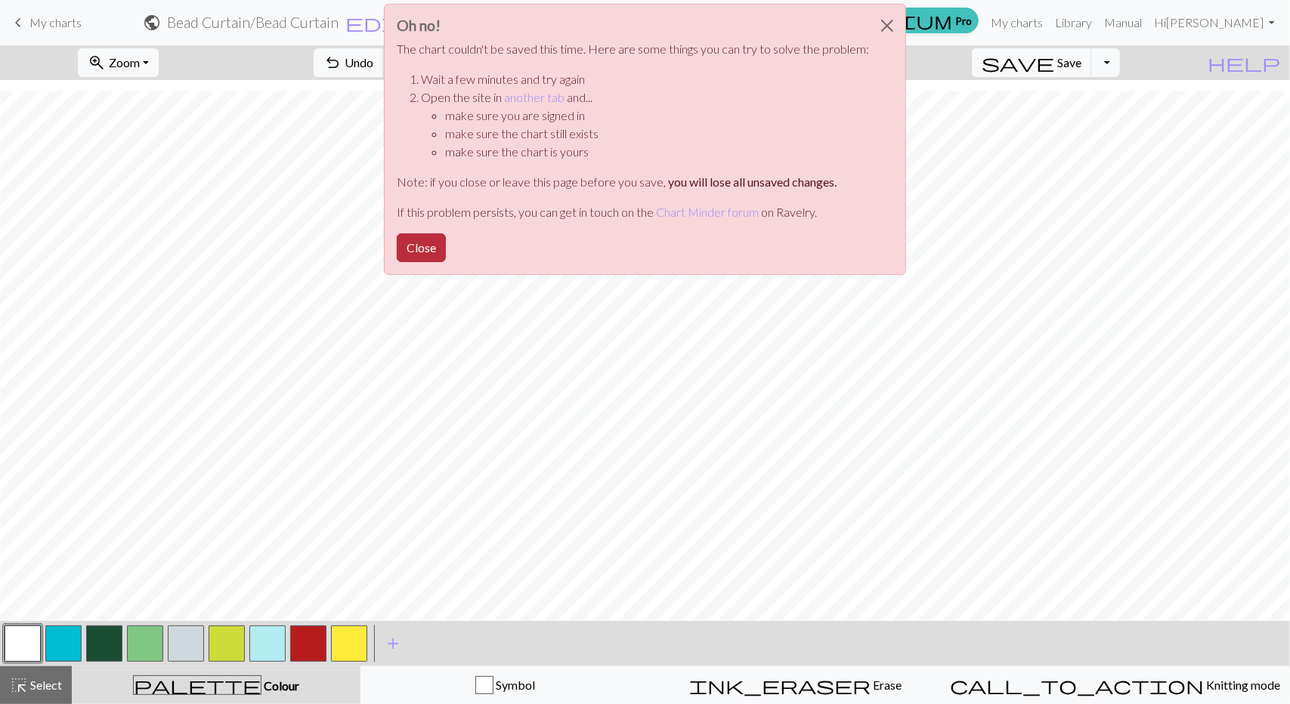
click at [428, 252] on button "Close" at bounding box center [421, 248] width 49 height 29
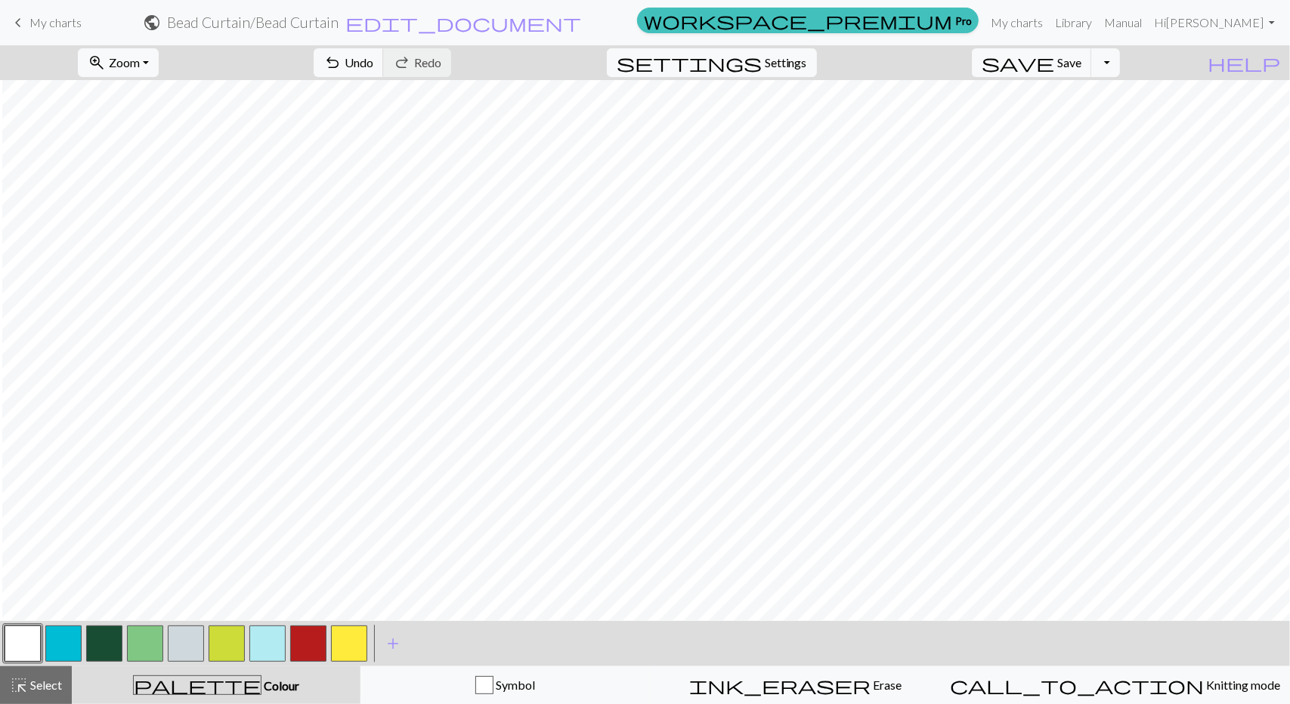
scroll to position [0, 94]
